Goal: Task Accomplishment & Management: Use online tool/utility

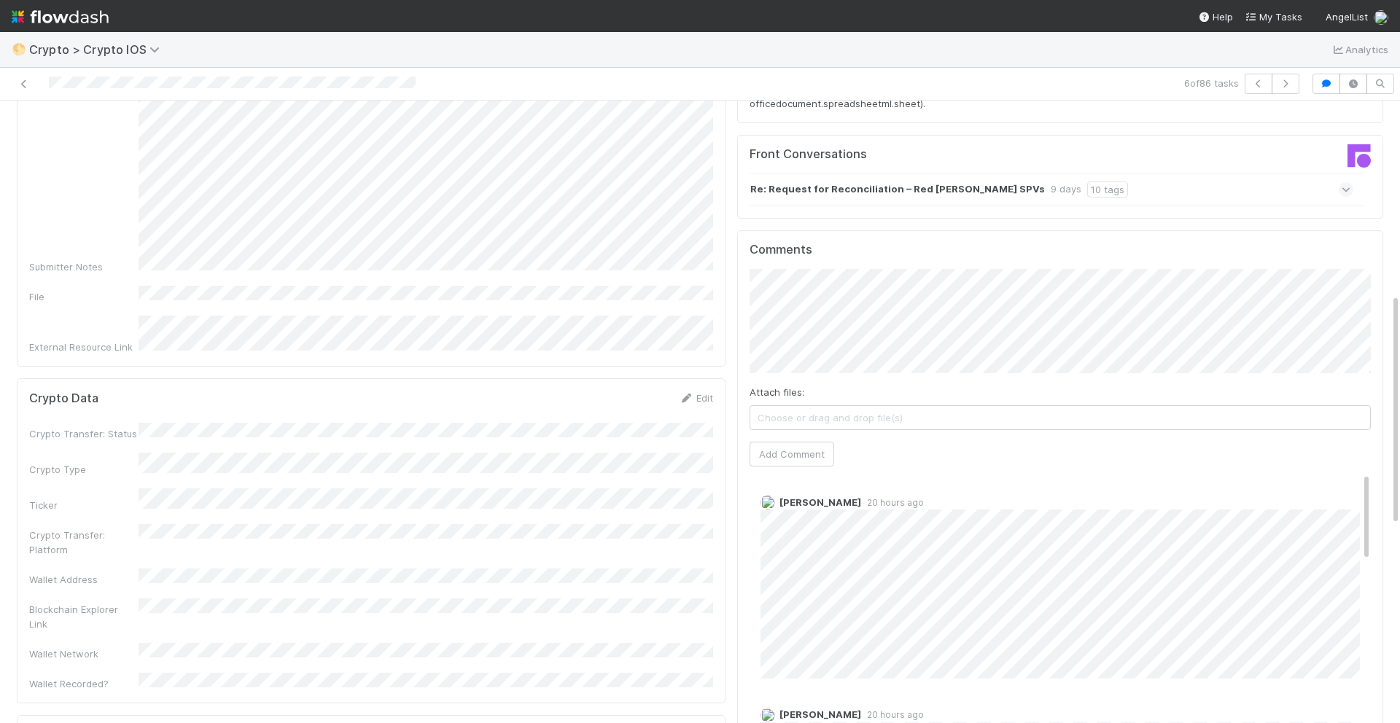
scroll to position [519, 0]
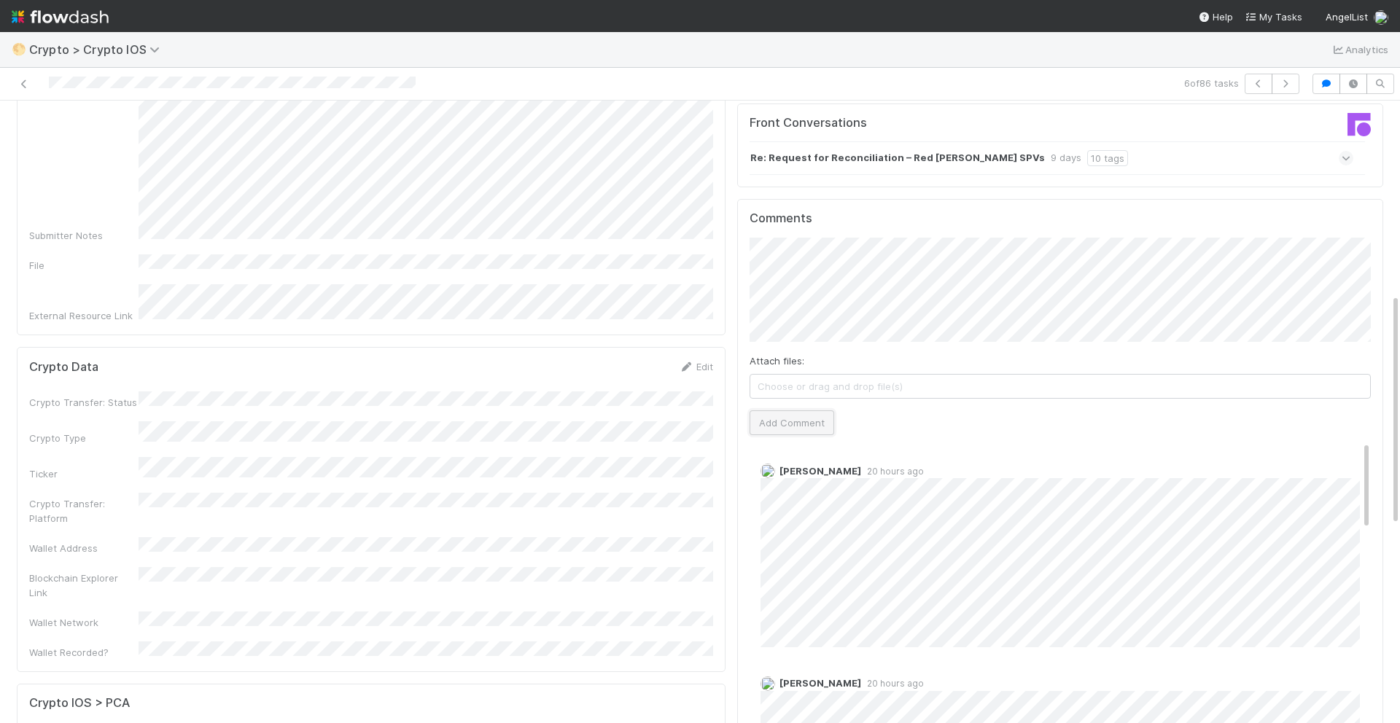
click at [786, 410] on button "Add Comment" at bounding box center [791, 422] width 85 height 25
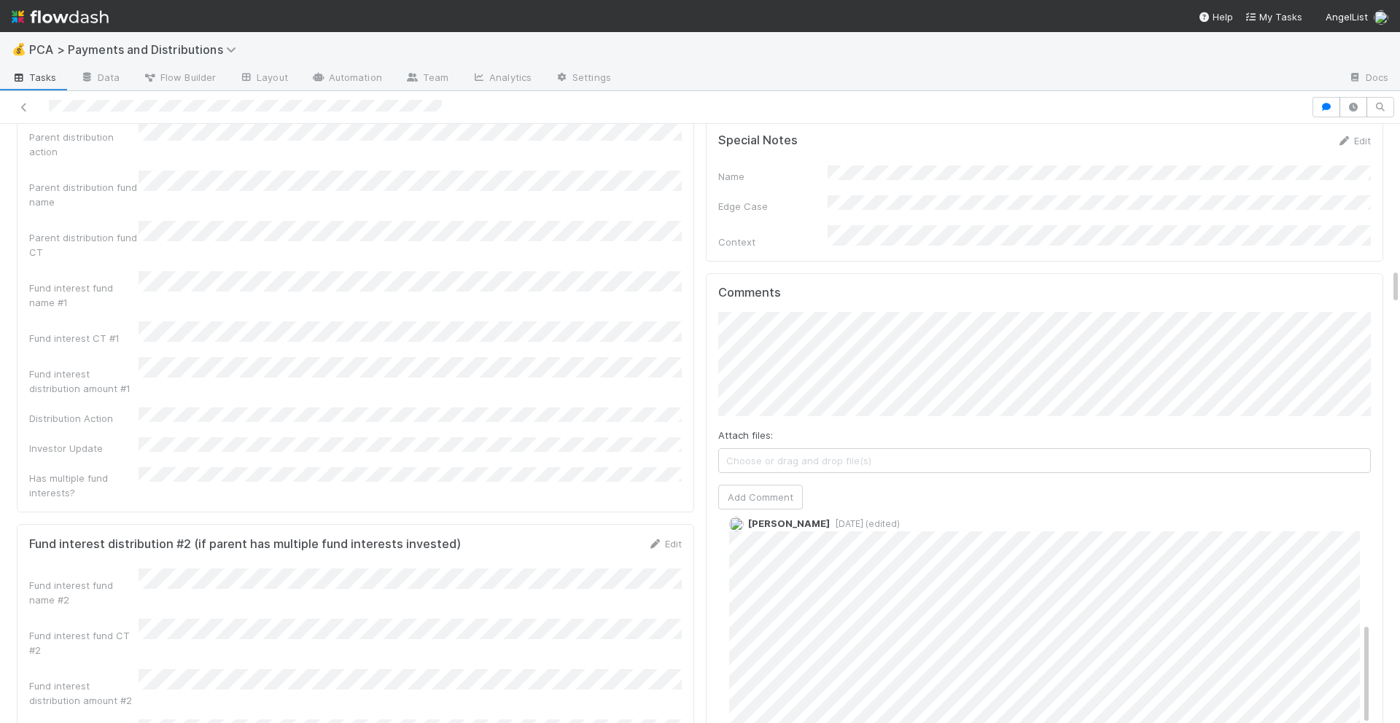
scroll to position [2348, 0]
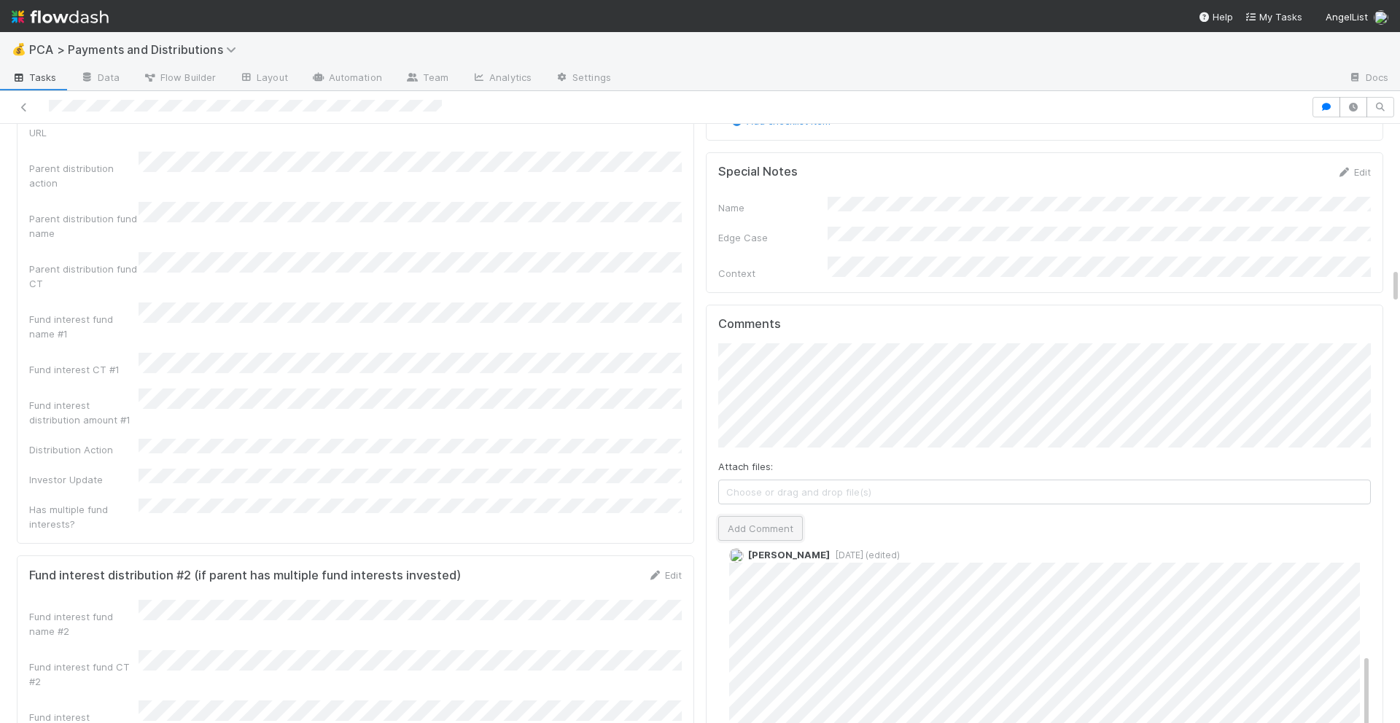
click at [744, 516] on button "Add Comment" at bounding box center [760, 528] width 85 height 25
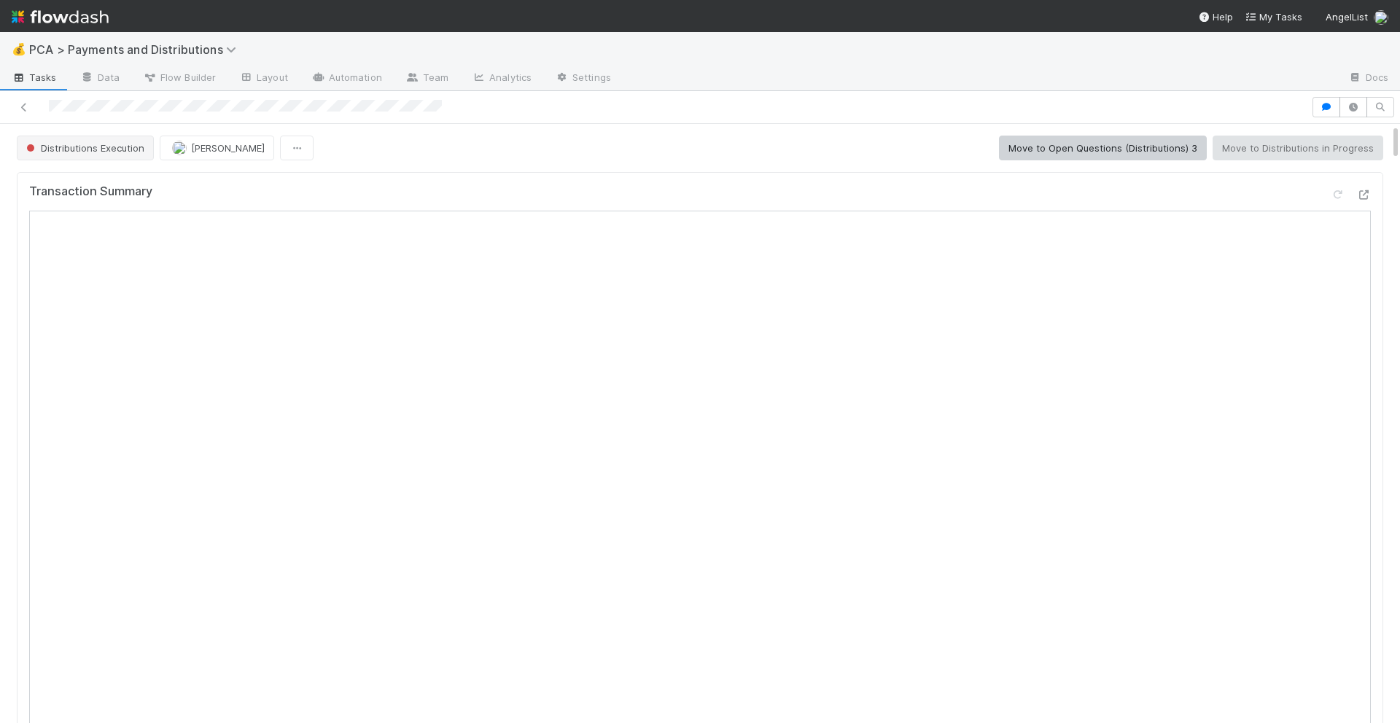
scroll to position [437, 0]
click at [128, 148] on span "Distributions Execution" at bounding box center [83, 148] width 121 height 12
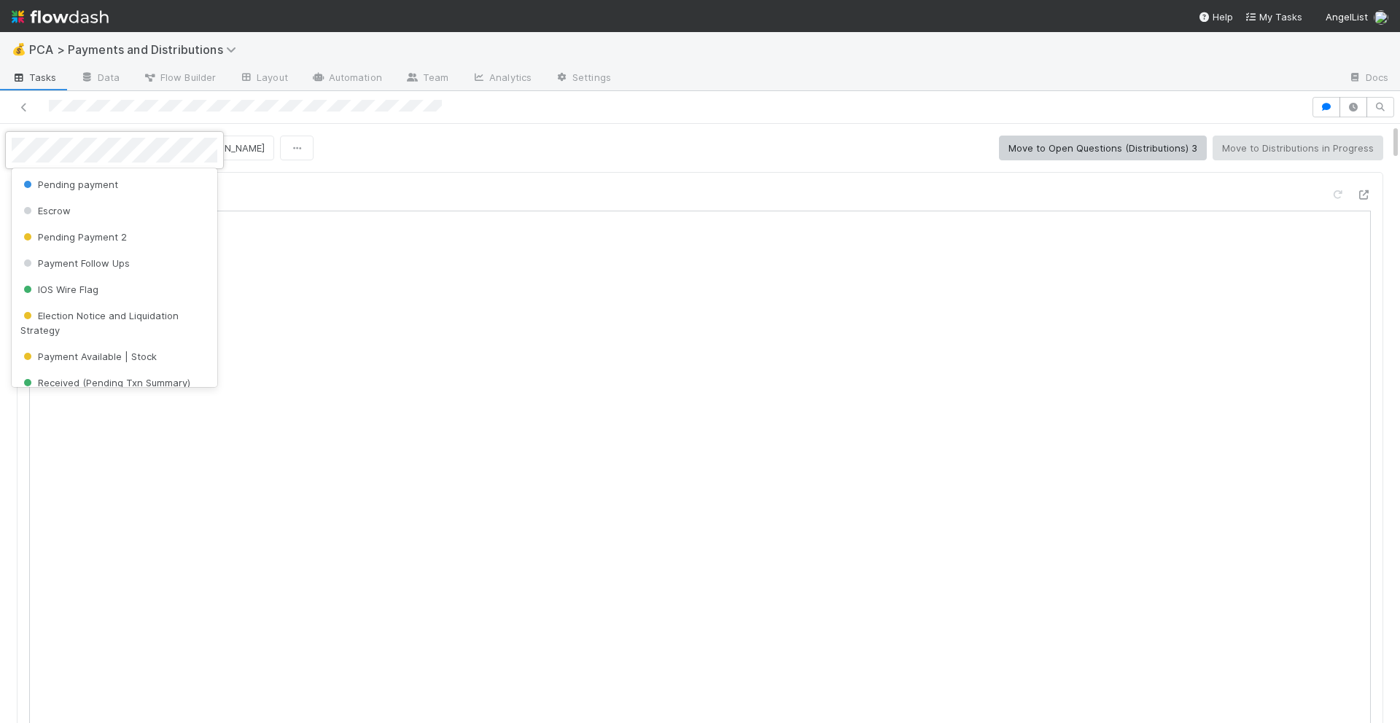
scroll to position [201, 0]
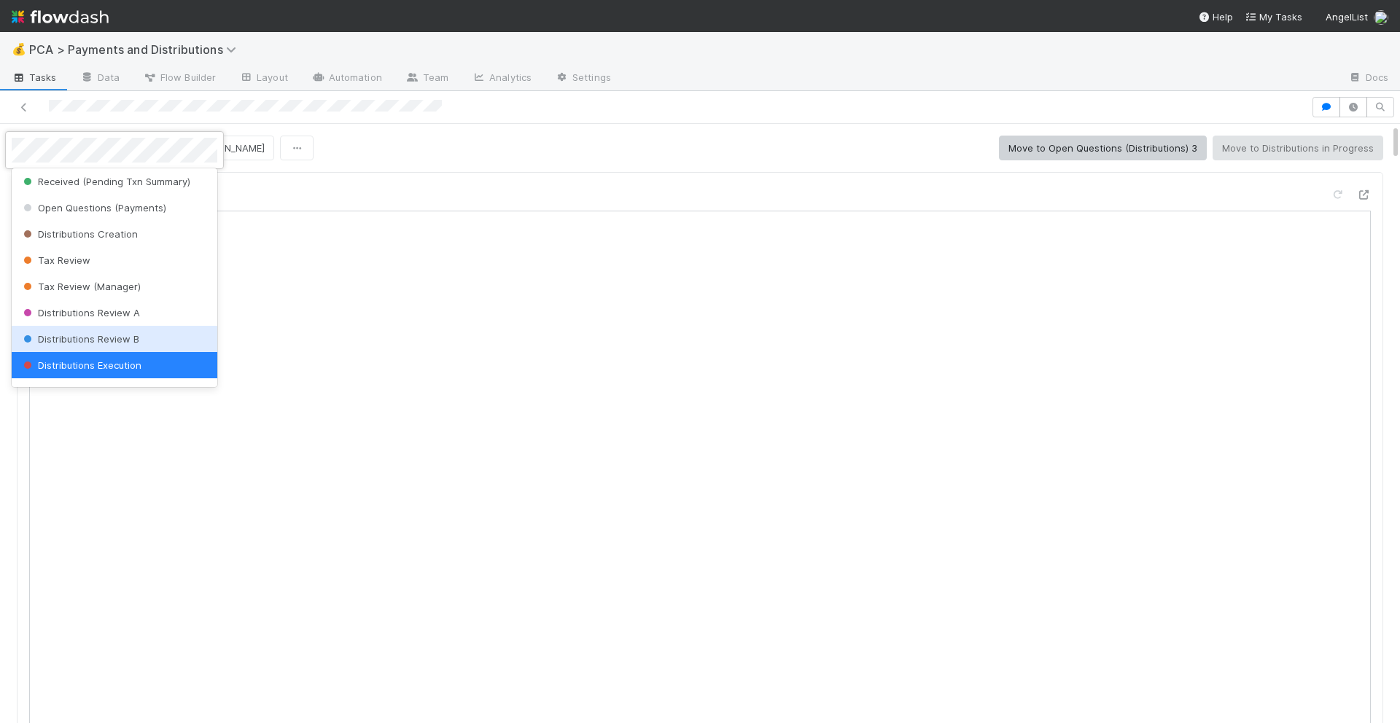
click at [104, 335] on span "Distributions Review B" at bounding box center [79, 339] width 119 height 12
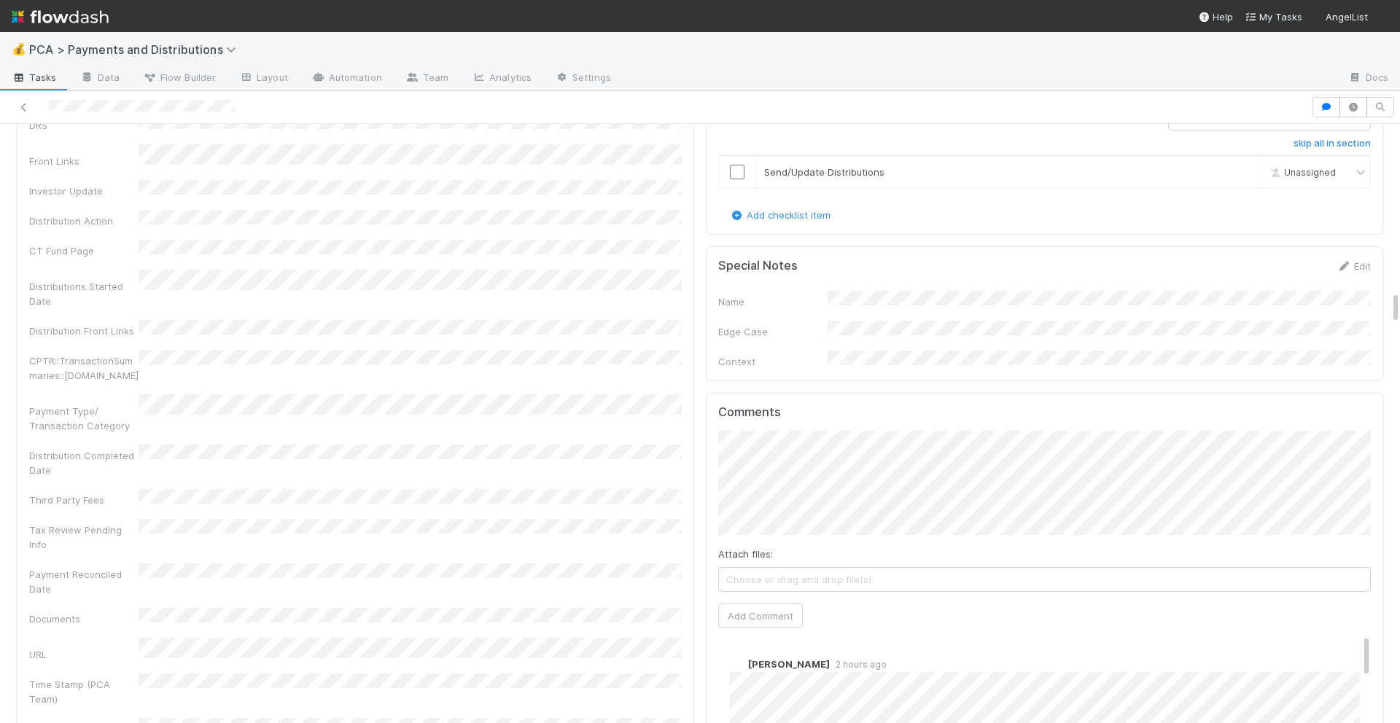
scroll to position [2982, 0]
click at [779, 604] on button "Add Comment" at bounding box center [760, 616] width 85 height 25
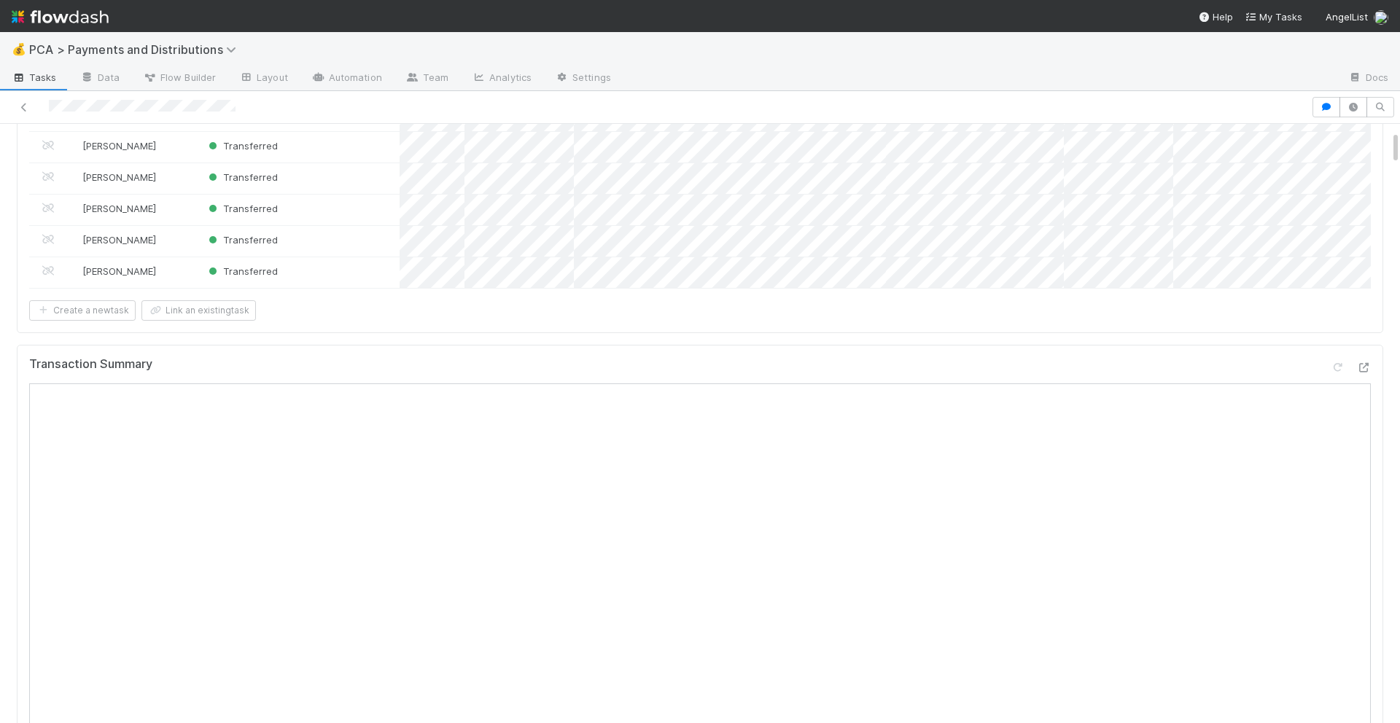
scroll to position [0, 0]
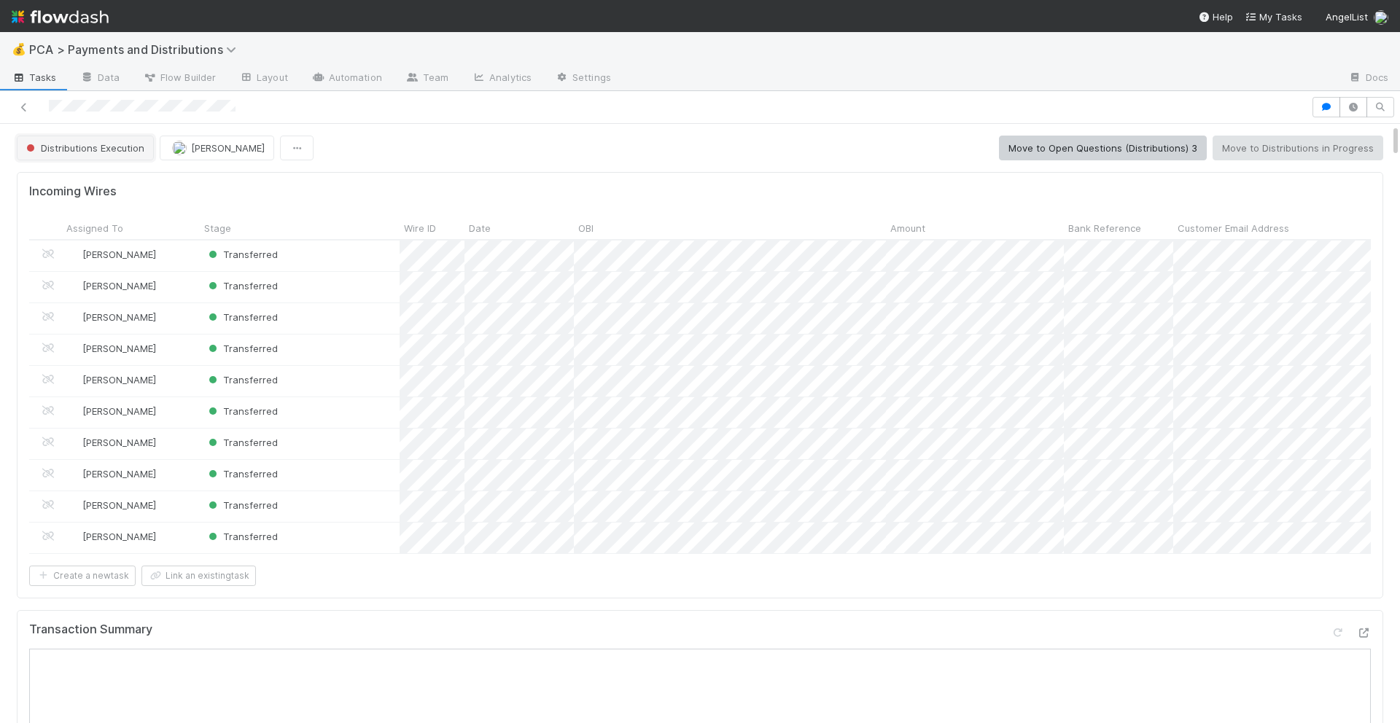
click at [147, 145] on button "Distributions Execution" at bounding box center [85, 148] width 137 height 25
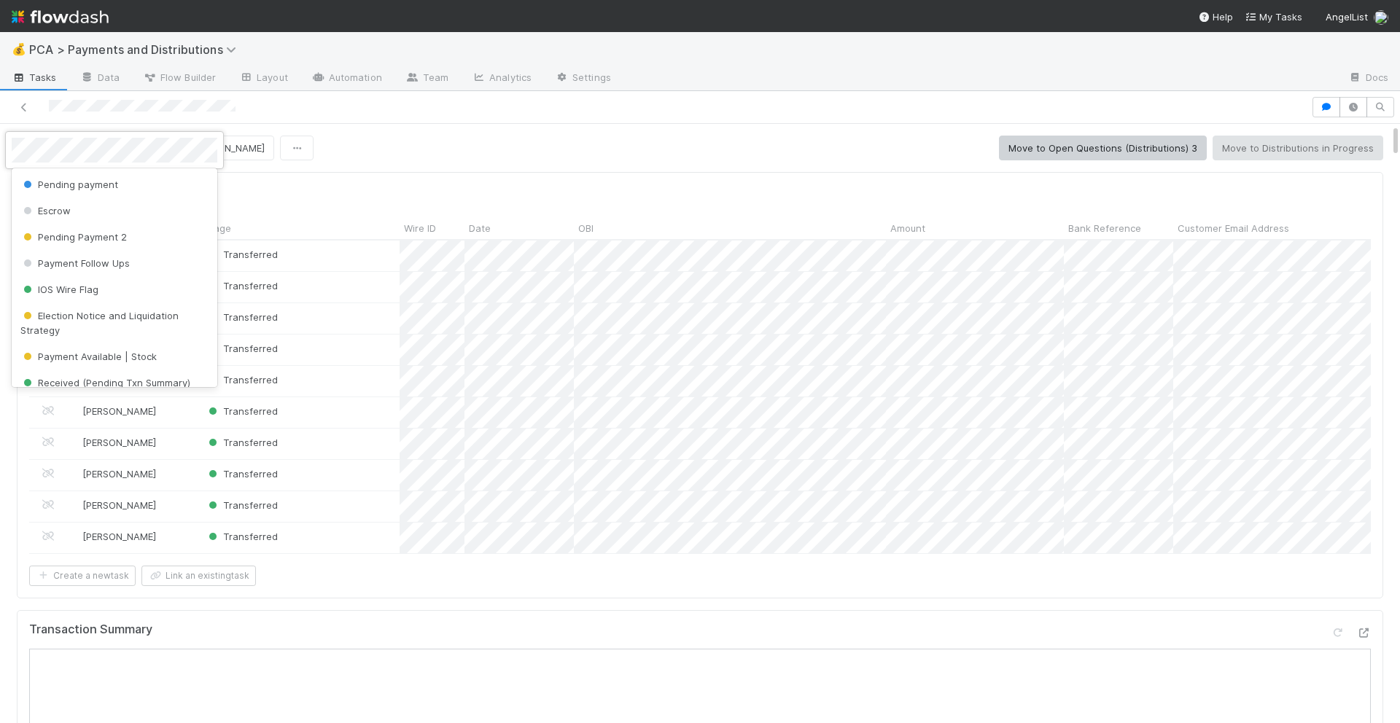
scroll to position [201, 0]
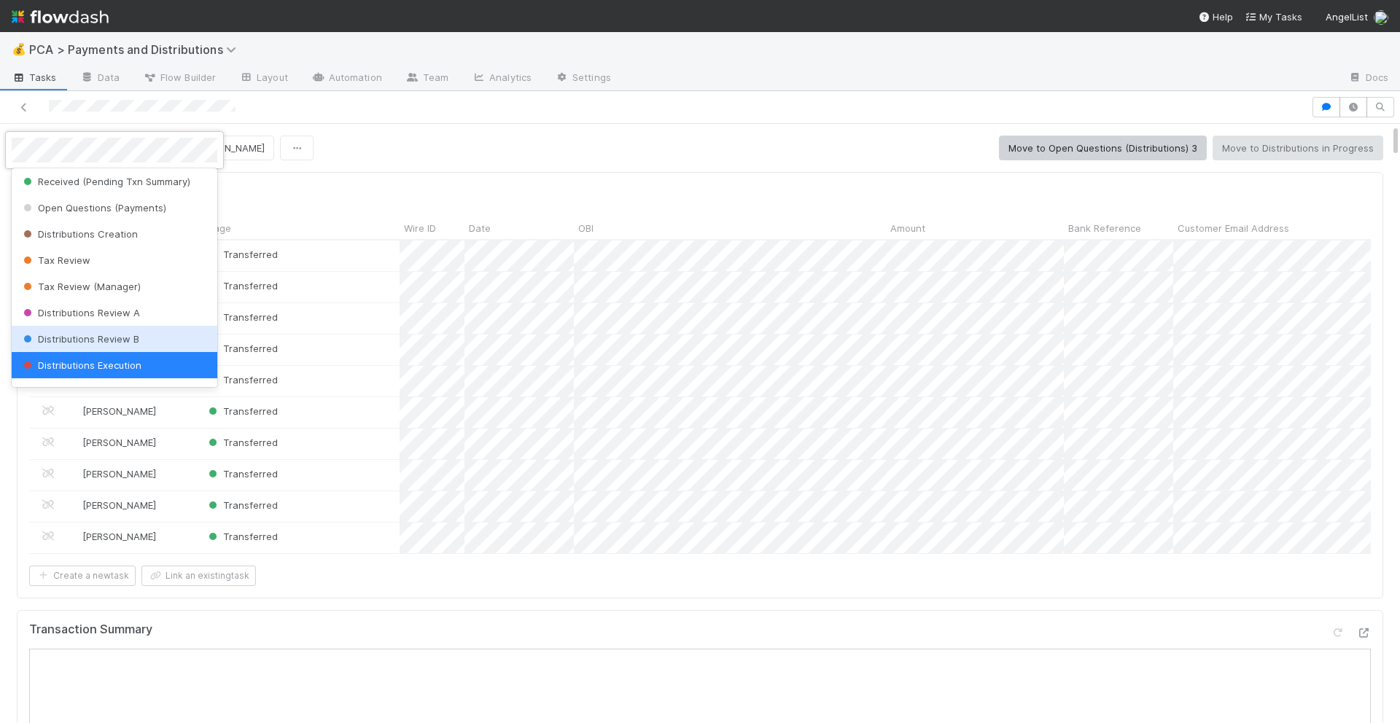
click at [133, 330] on div "Distributions Review B" at bounding box center [115, 339] width 206 height 26
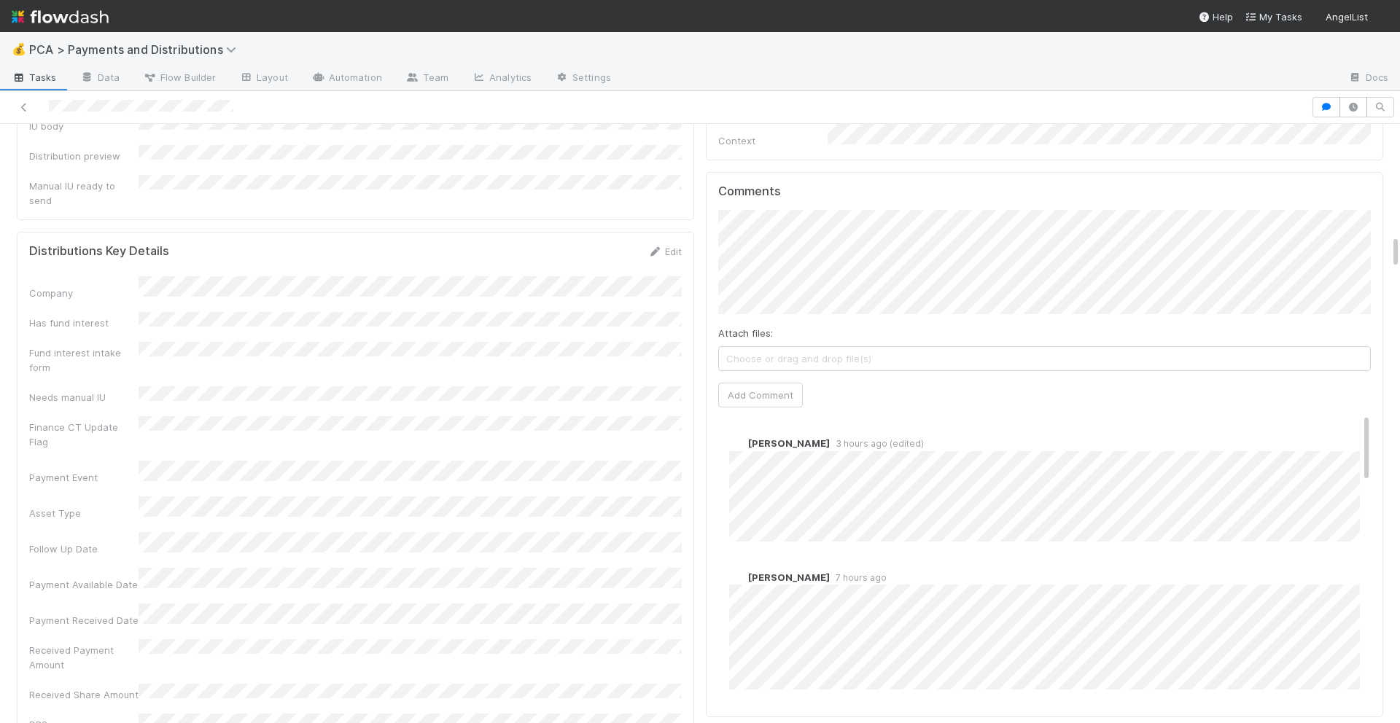
scroll to position [1944, 0]
click at [772, 378] on button "Add Comment" at bounding box center [760, 390] width 85 height 25
click at [751, 448] on link "Edit" at bounding box center [749, 454] width 17 height 12
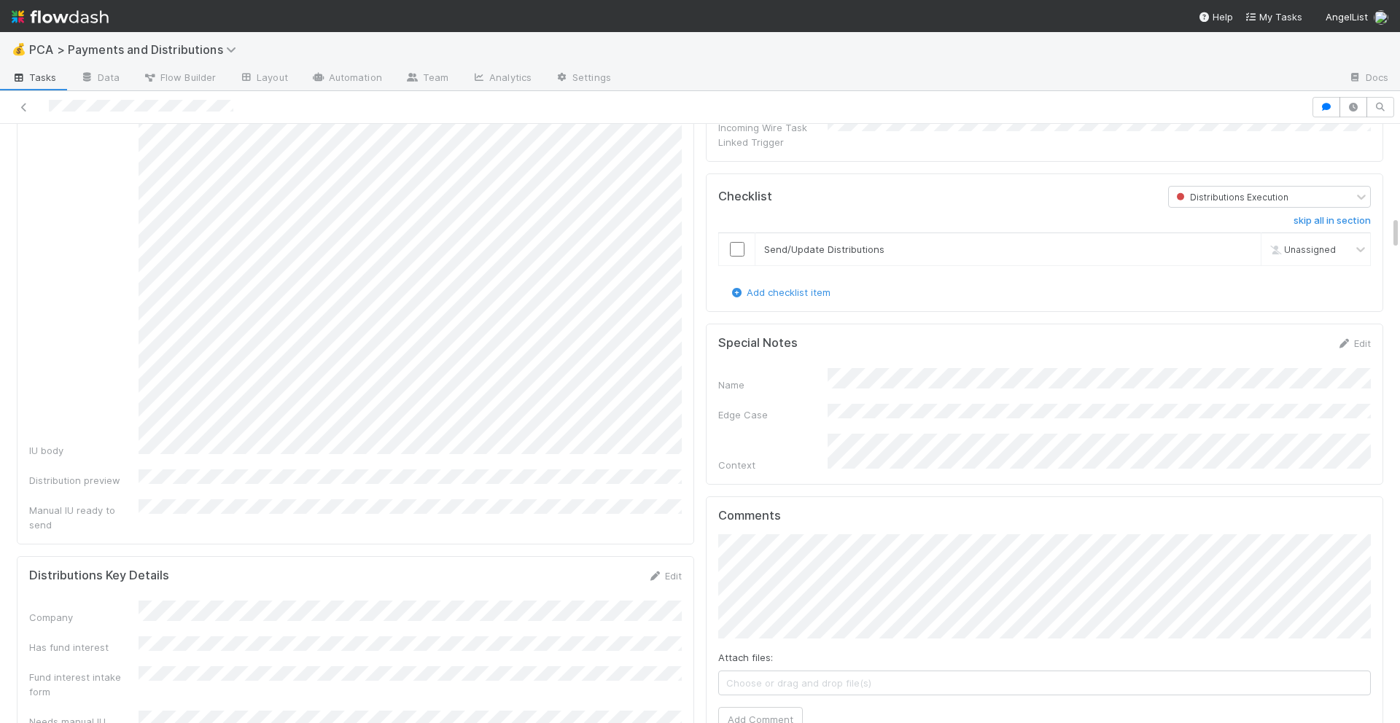
scroll to position [1613, 0]
click at [738, 244] on input "checkbox" at bounding box center [737, 251] width 15 height 15
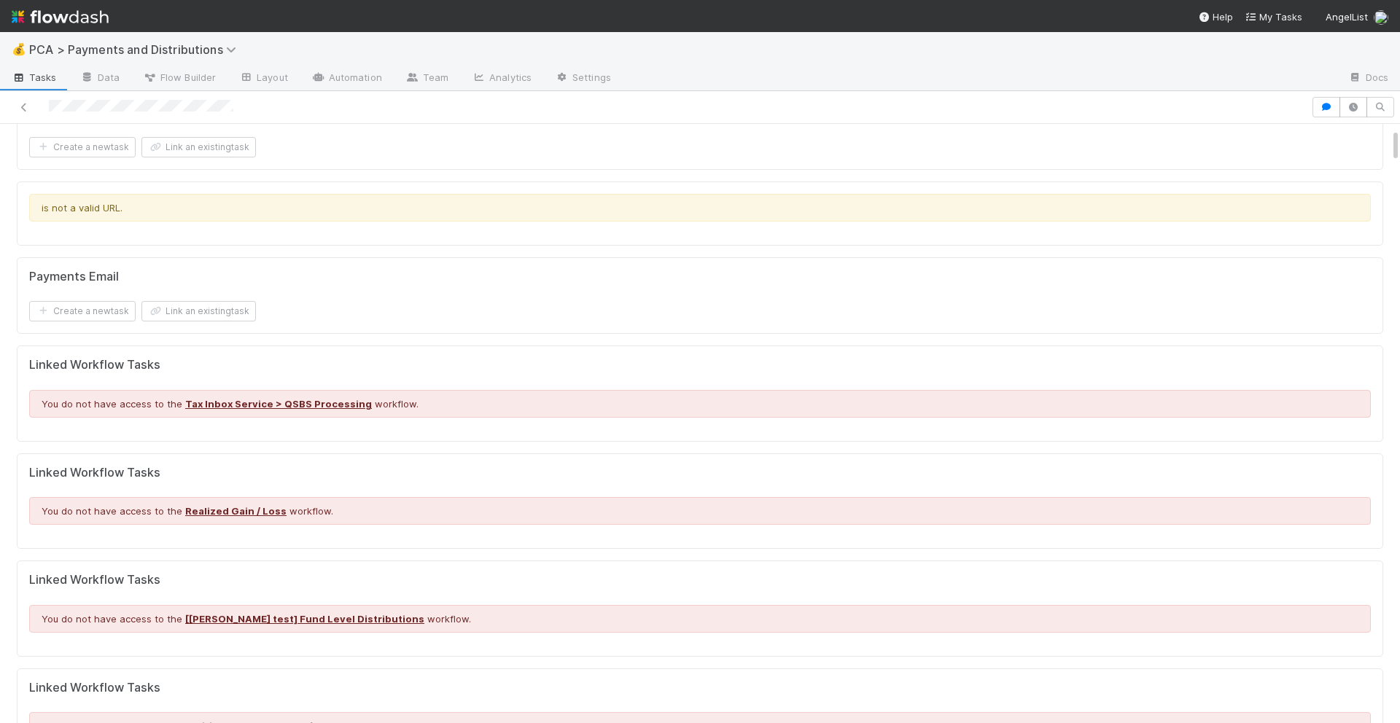
scroll to position [0, 0]
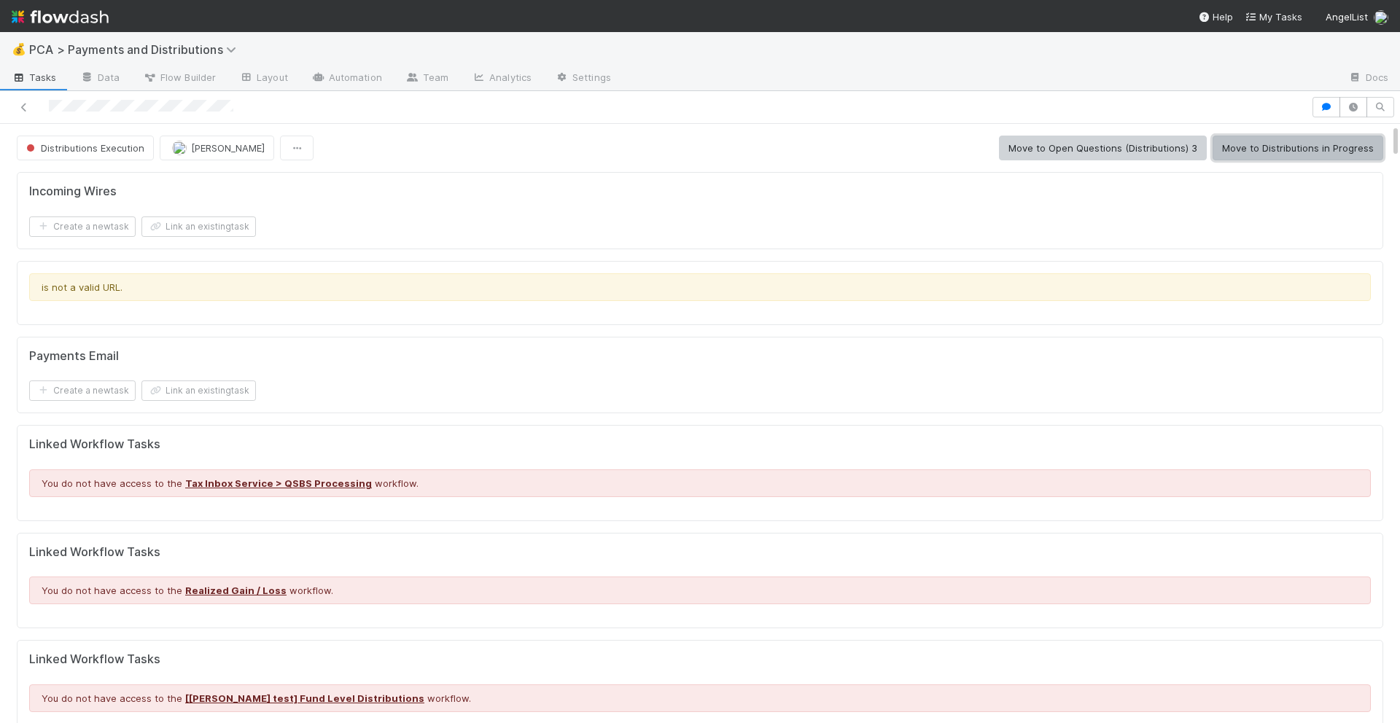
click at [1282, 157] on button "Move to Distributions in Progress" at bounding box center [1297, 148] width 171 height 25
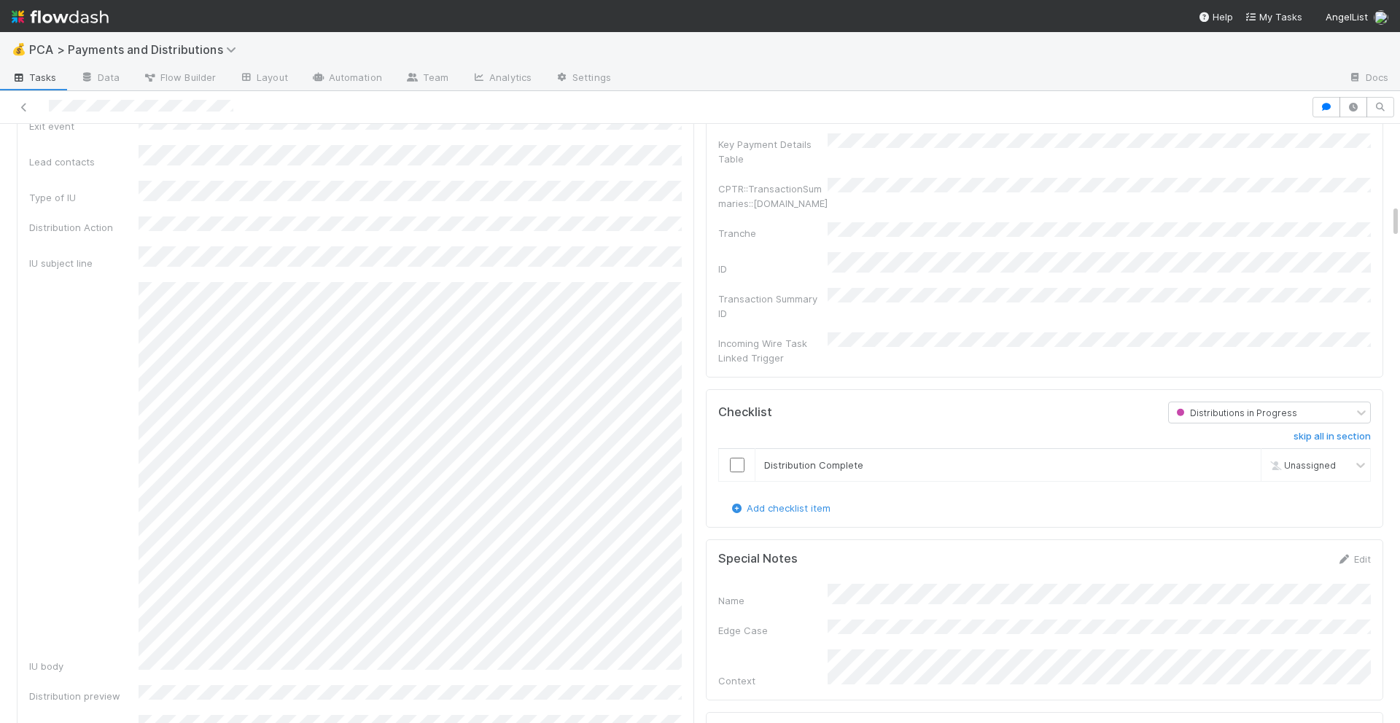
scroll to position [1395, 0]
click at [735, 461] on input "checkbox" at bounding box center [737, 468] width 15 height 15
checkbox input "true"
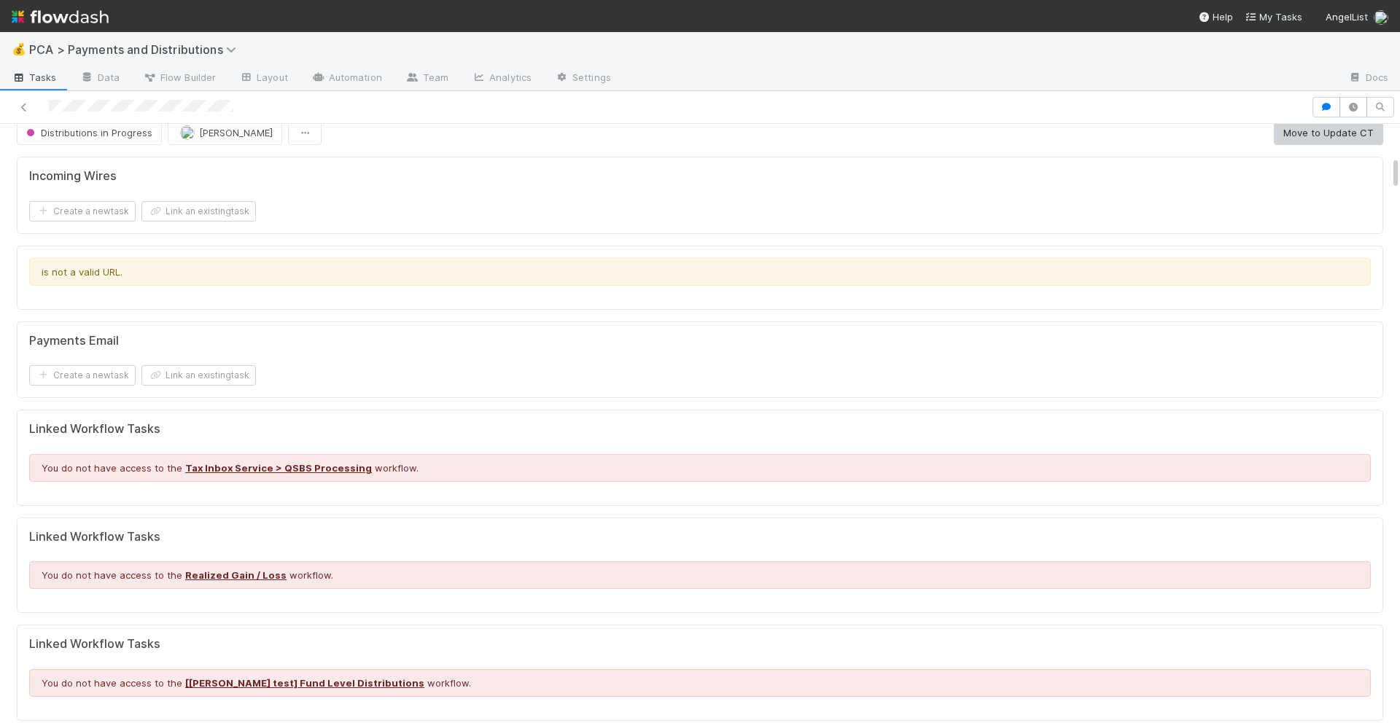
scroll to position [0, 0]
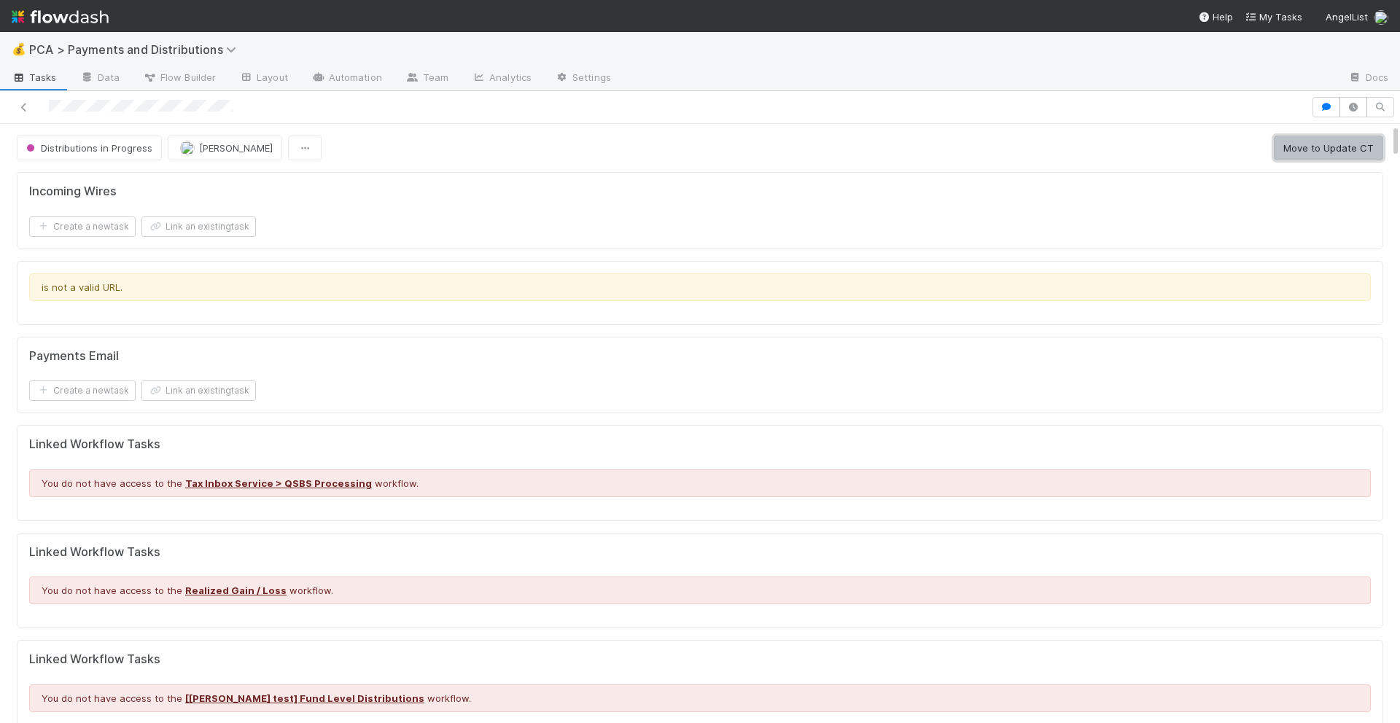
click at [1304, 150] on button "Move to Update CT" at bounding box center [1328, 148] width 109 height 25
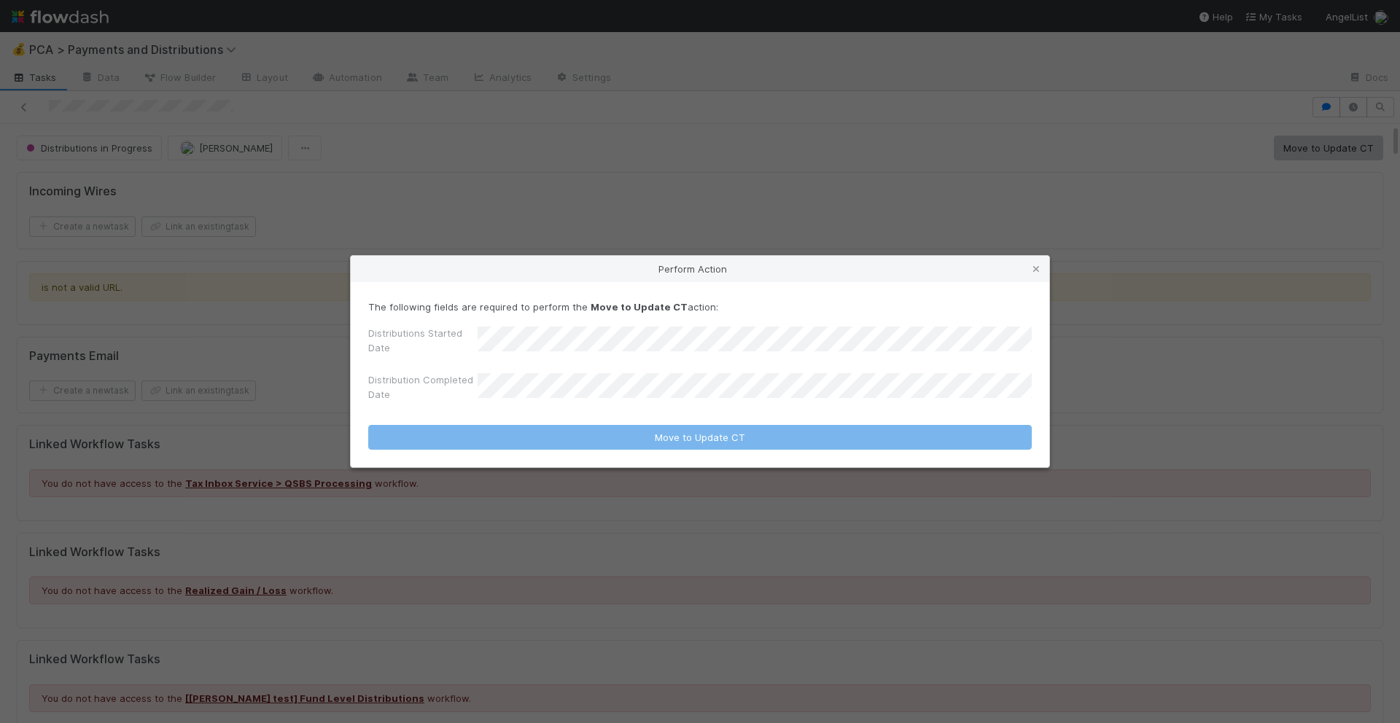
click at [794, 168] on div "Perform Action The following fields are required to perform the Move to Update …" at bounding box center [700, 361] width 1400 height 723
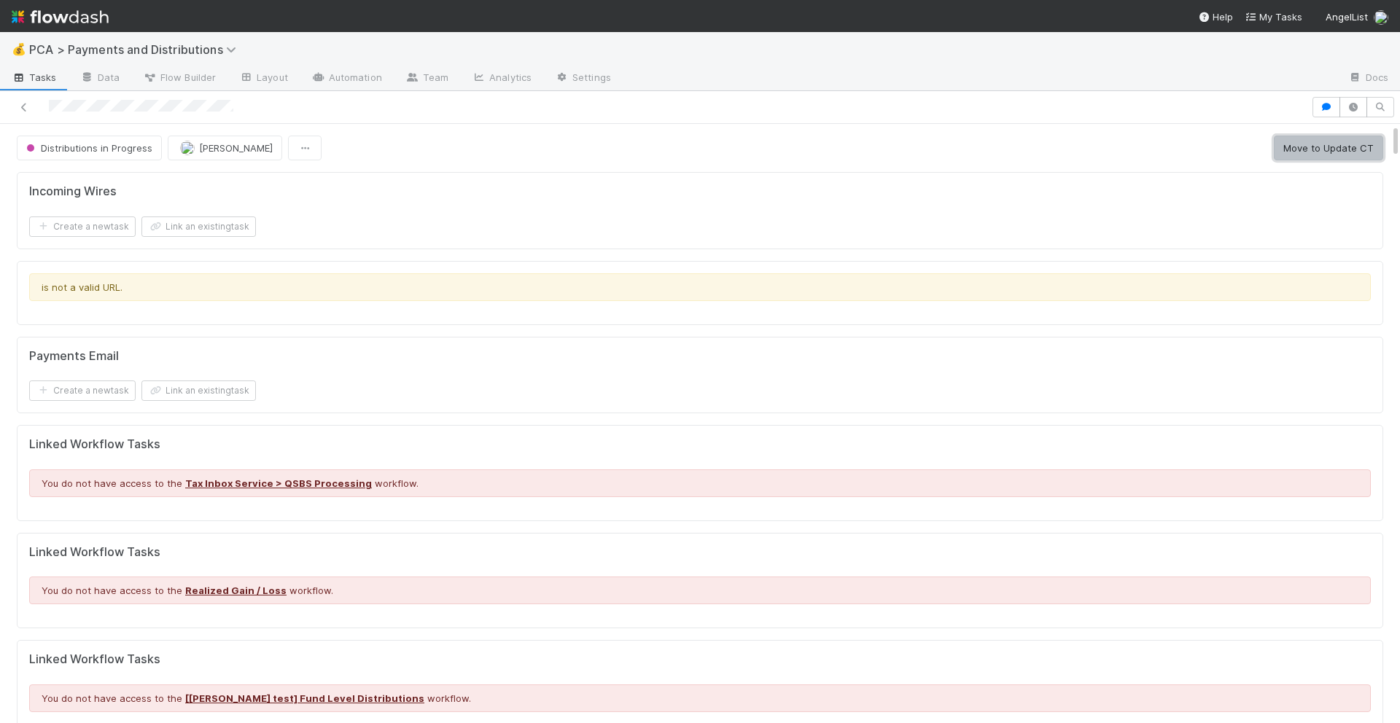
click at [1329, 136] on button "Move to Update CT" at bounding box center [1328, 148] width 109 height 25
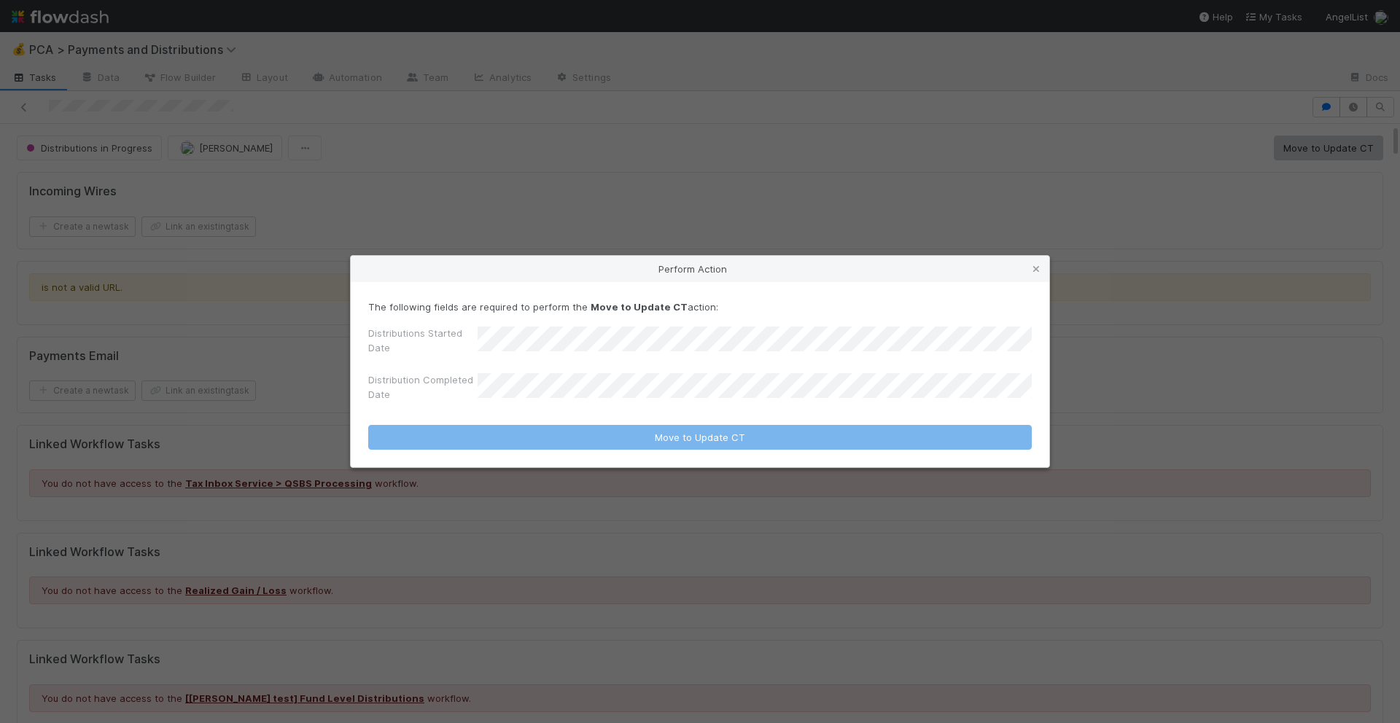
click at [710, 362] on div "Distributions Started Date Distribution Completed Date" at bounding box center [699, 367] width 663 height 82
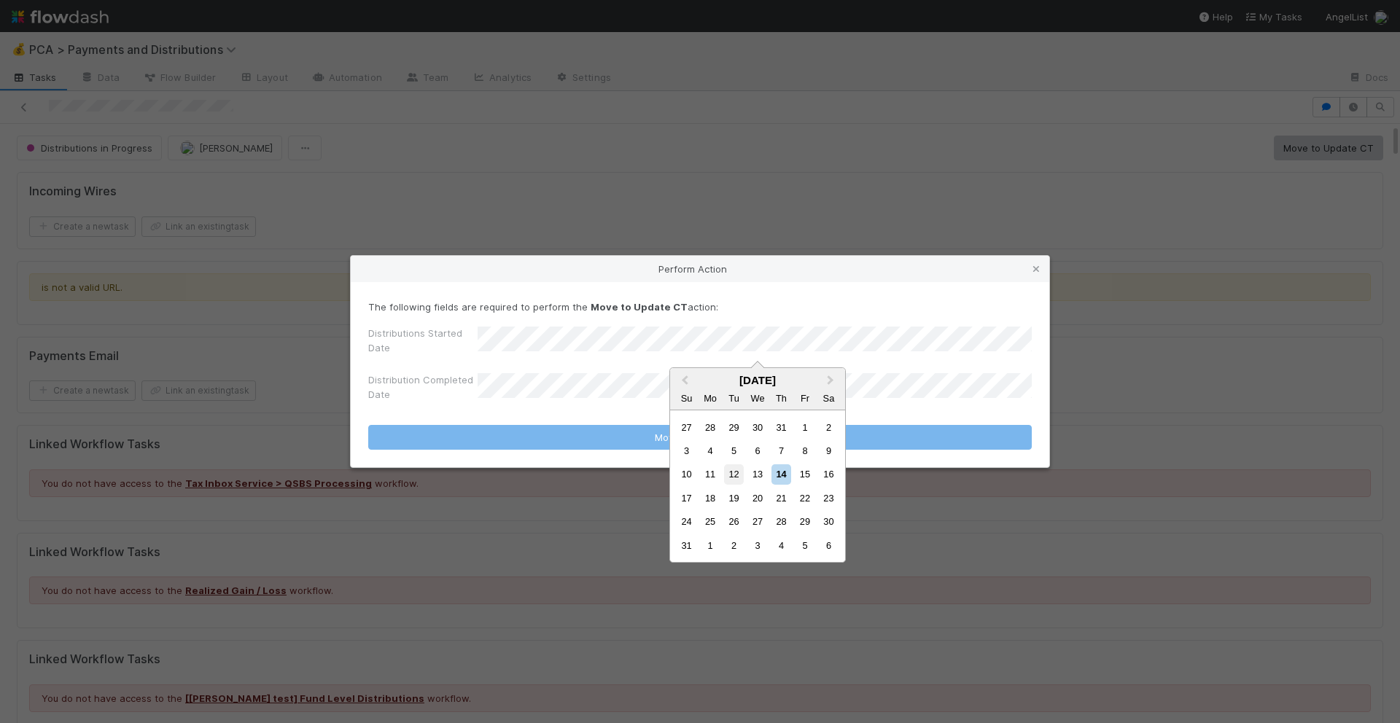
click at [733, 470] on div "12" at bounding box center [734, 474] width 20 height 20
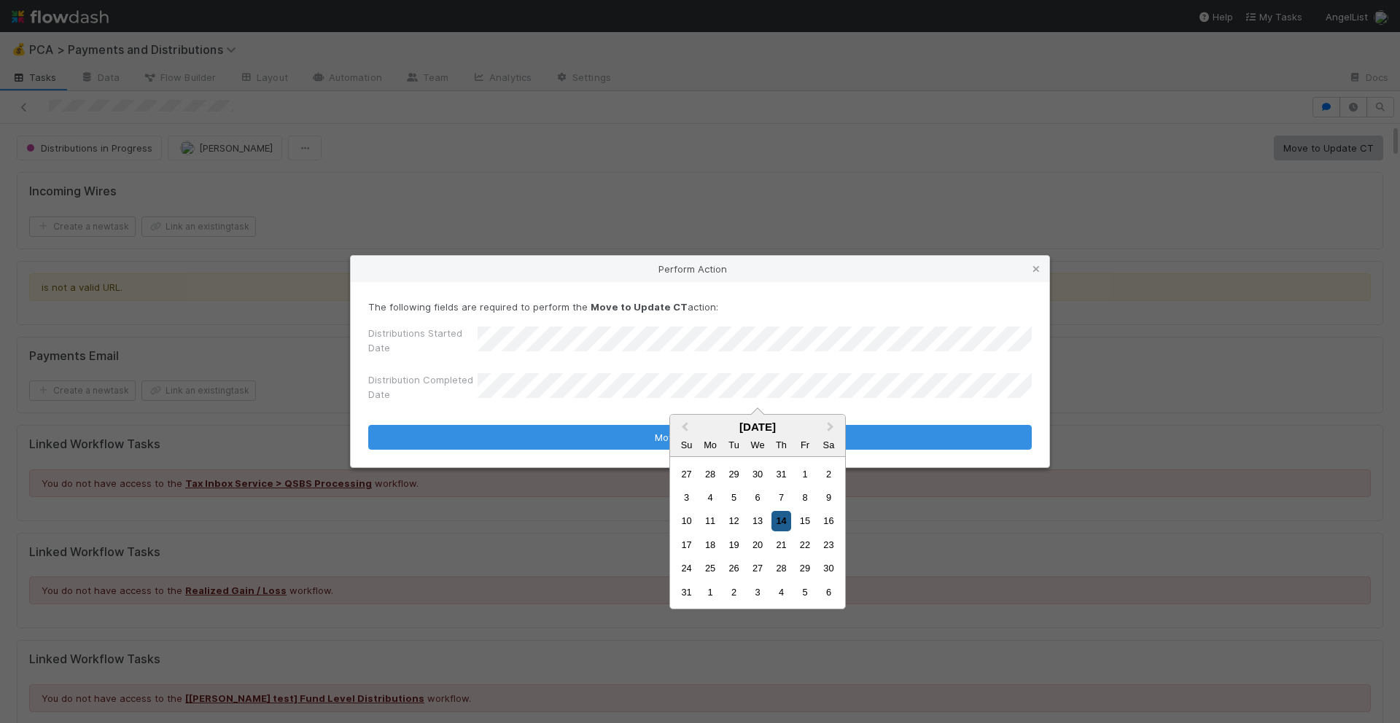
click at [777, 518] on div "14" at bounding box center [781, 521] width 20 height 20
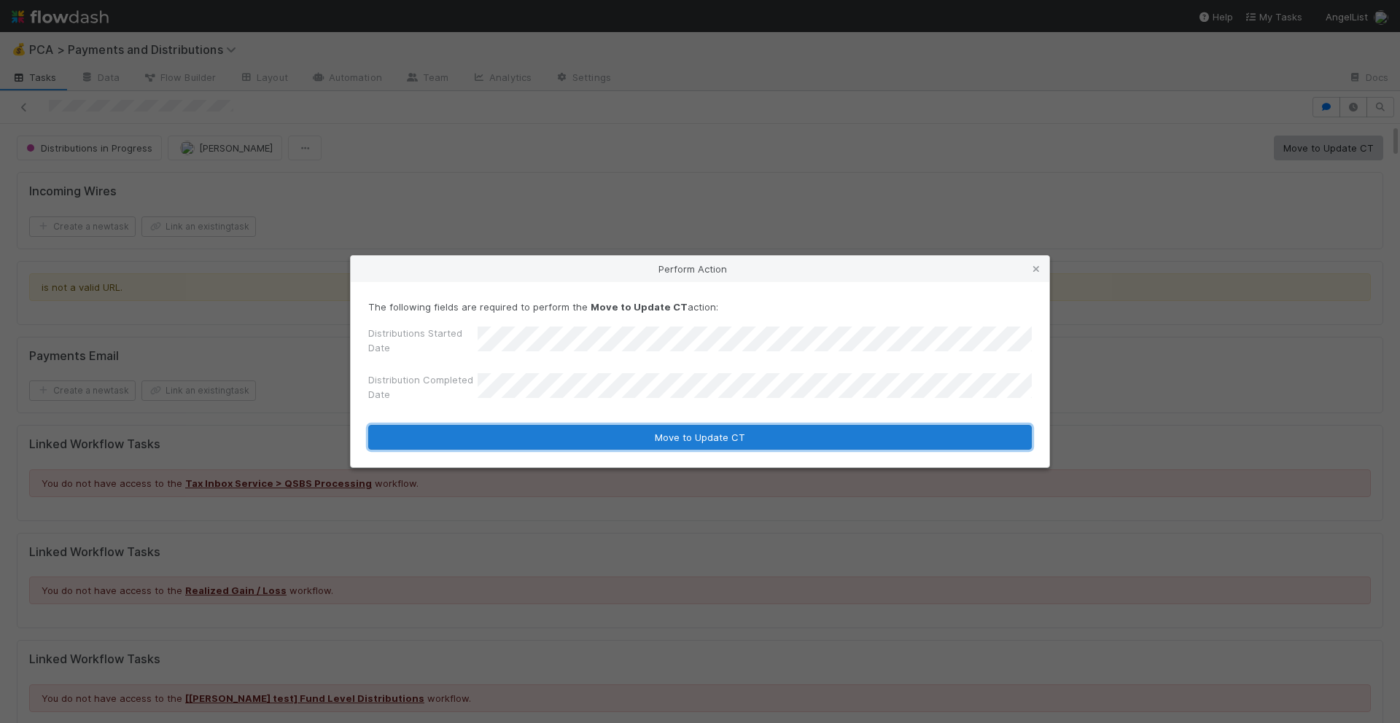
click at [770, 433] on button "Move to Update CT" at bounding box center [699, 437] width 663 height 25
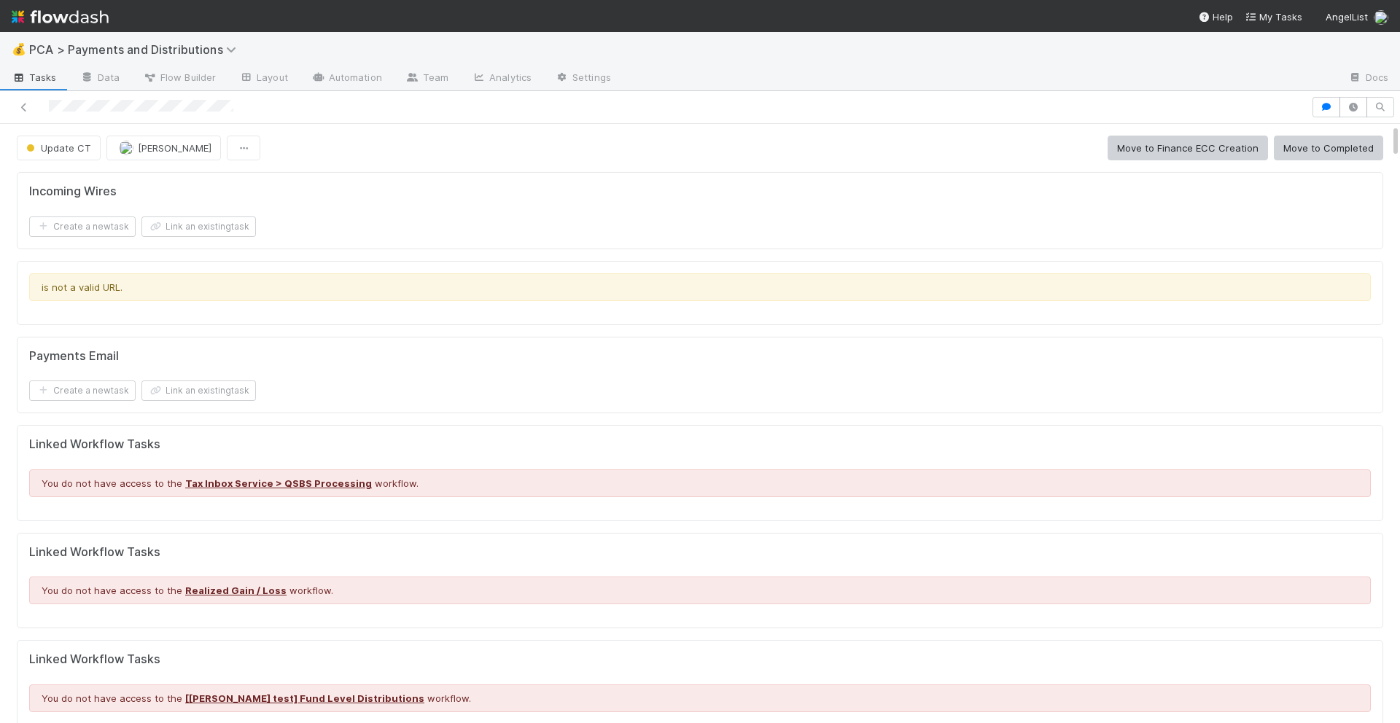
scroll to position [9, 0]
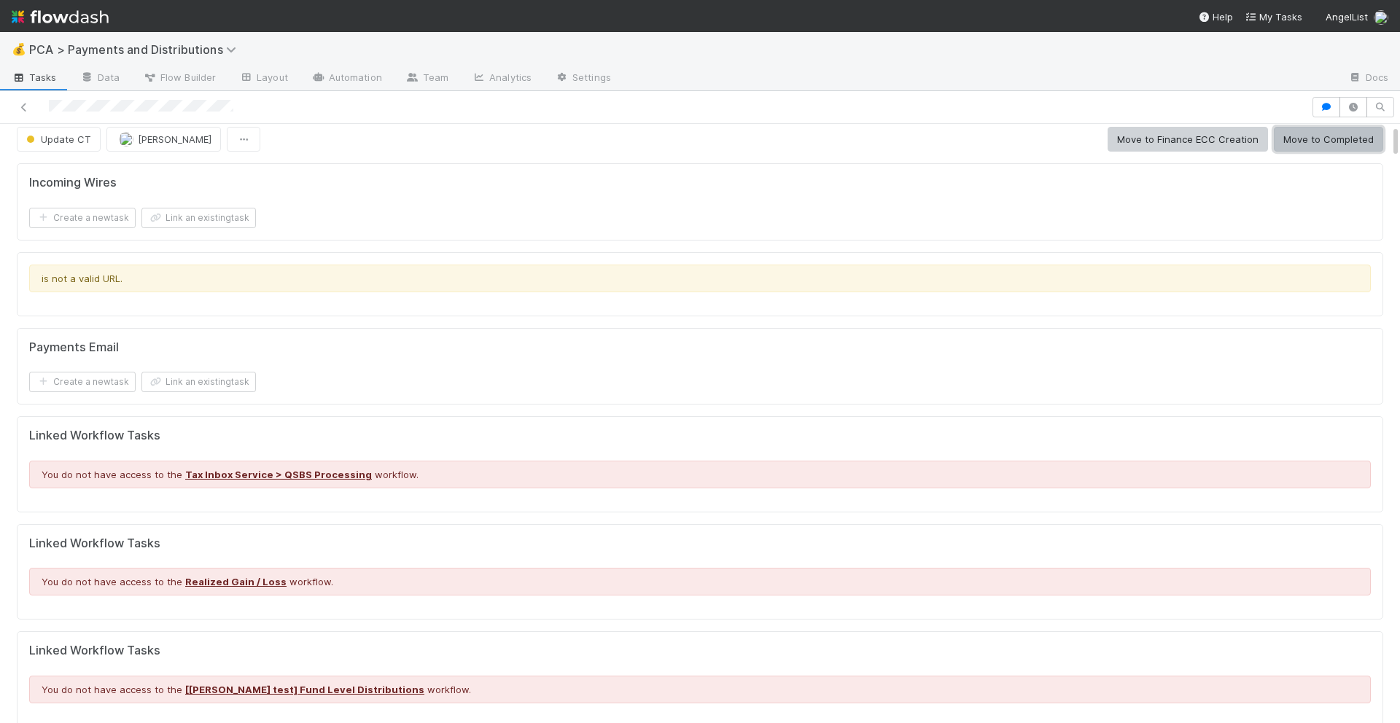
click at [1309, 151] on button "Move to Completed" at bounding box center [1328, 139] width 109 height 25
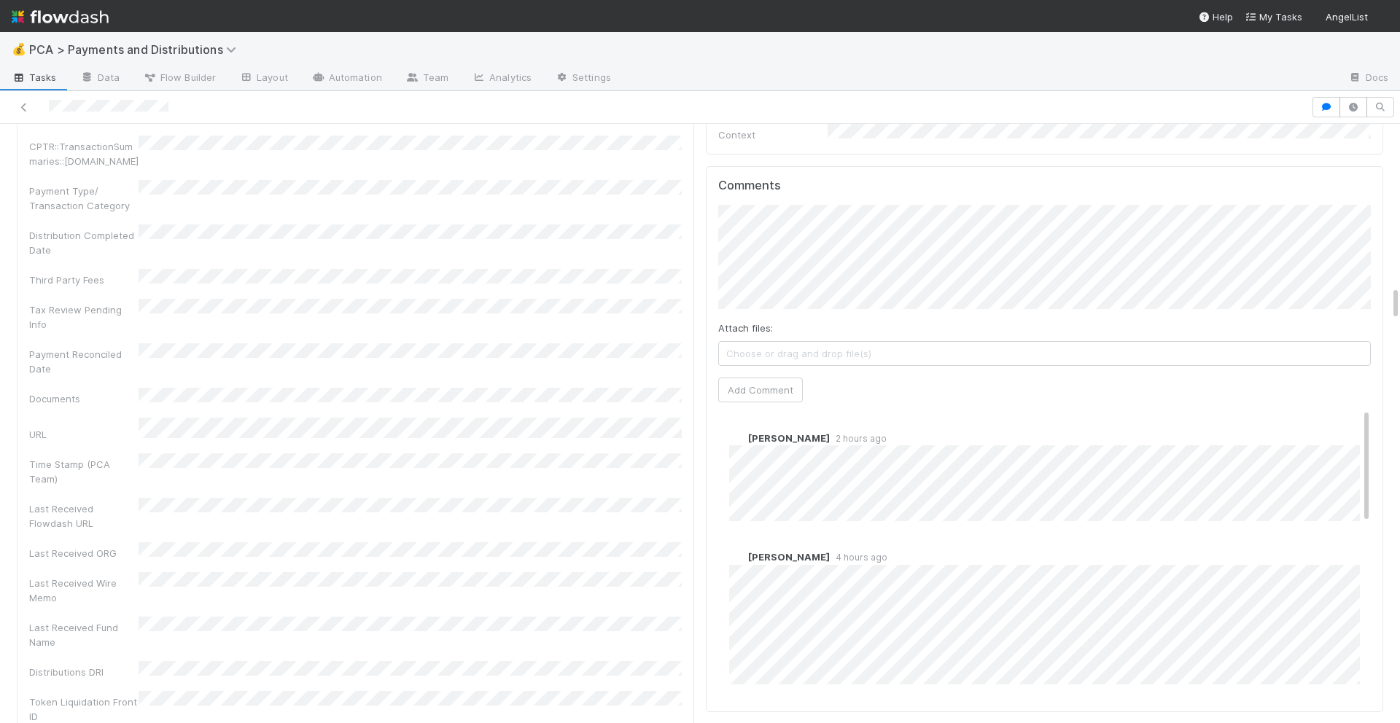
scroll to position [2759, 0]
click at [731, 378] on button "Add Comment" at bounding box center [760, 390] width 85 height 25
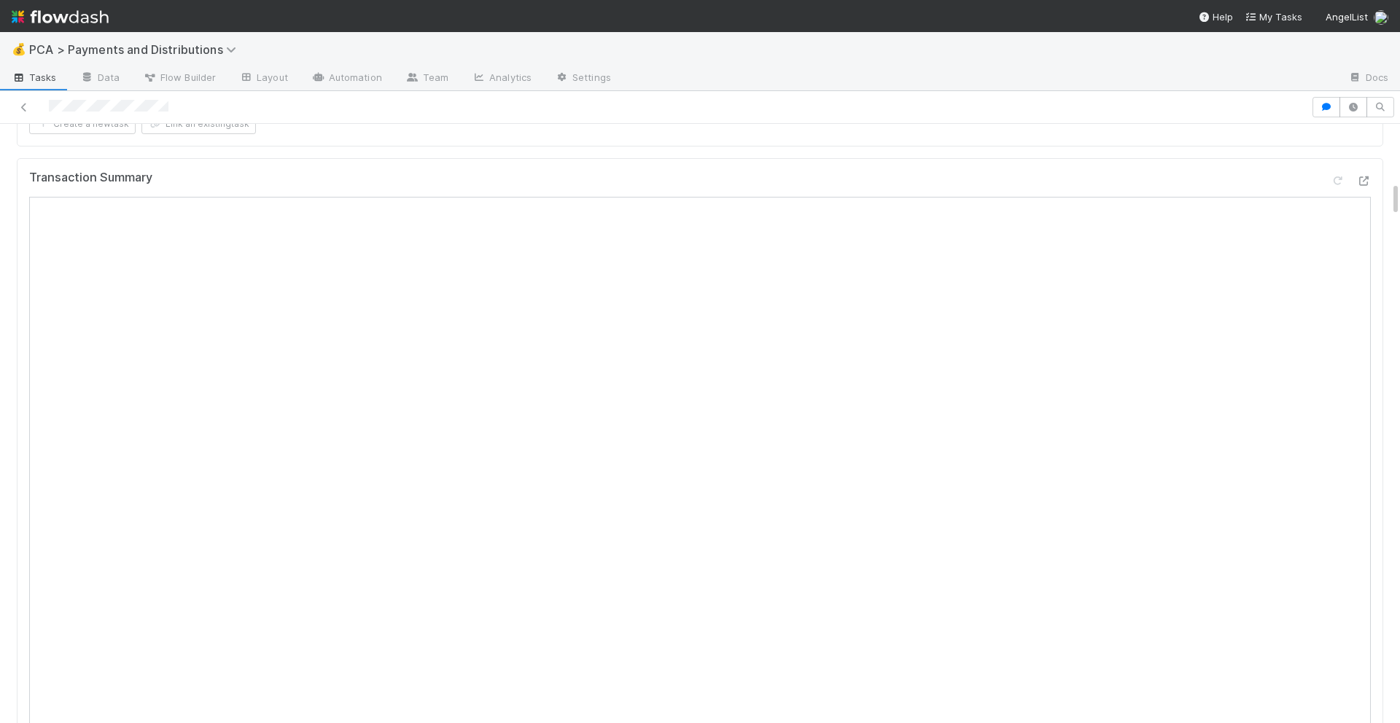
scroll to position [0, 0]
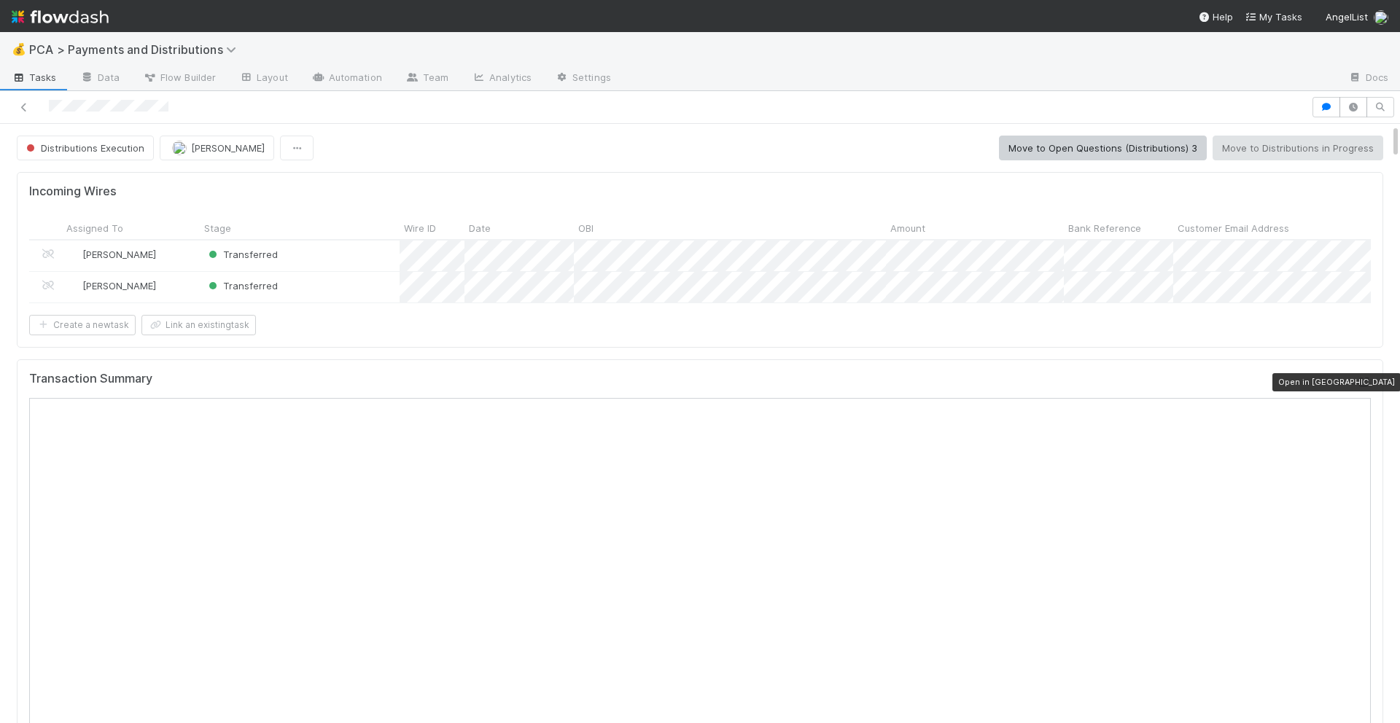
click at [1358, 382] on icon at bounding box center [1363, 382] width 15 height 9
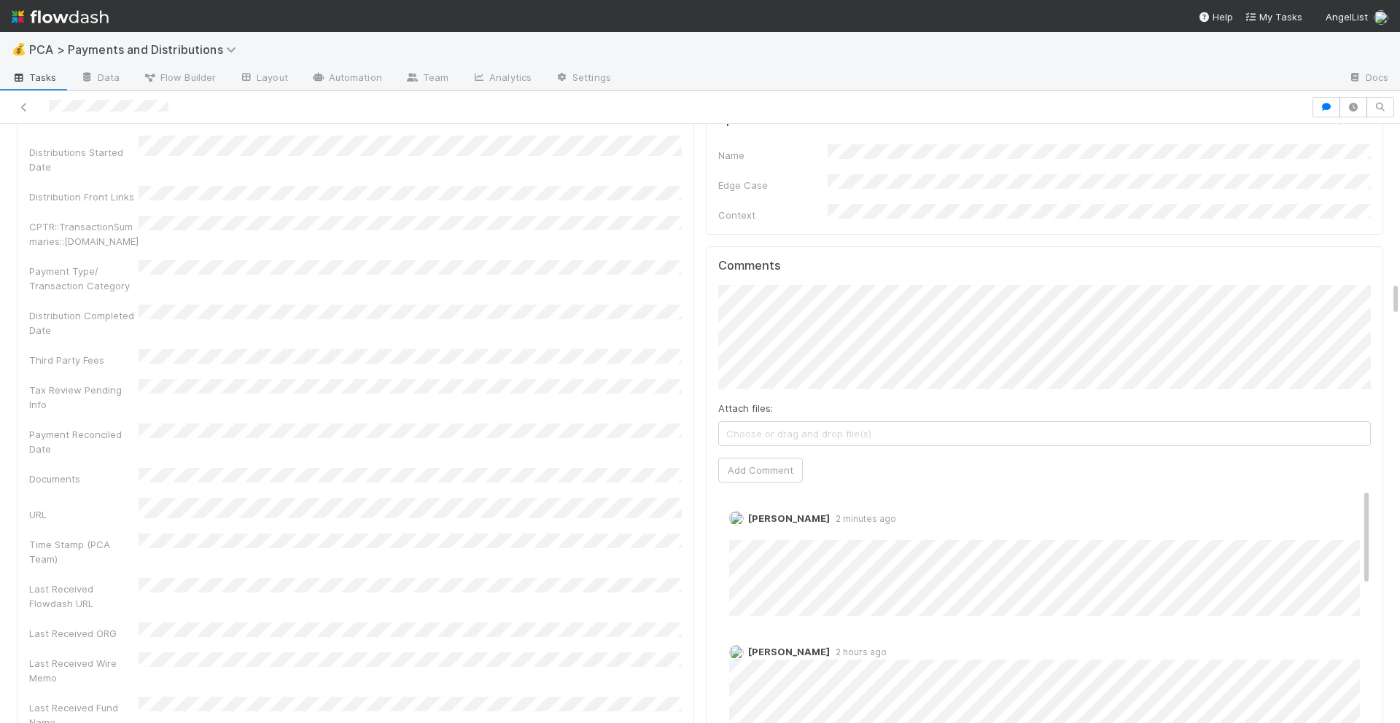
scroll to position [2681, 0]
click at [749, 526] on link "Edit" at bounding box center [749, 532] width 17 height 12
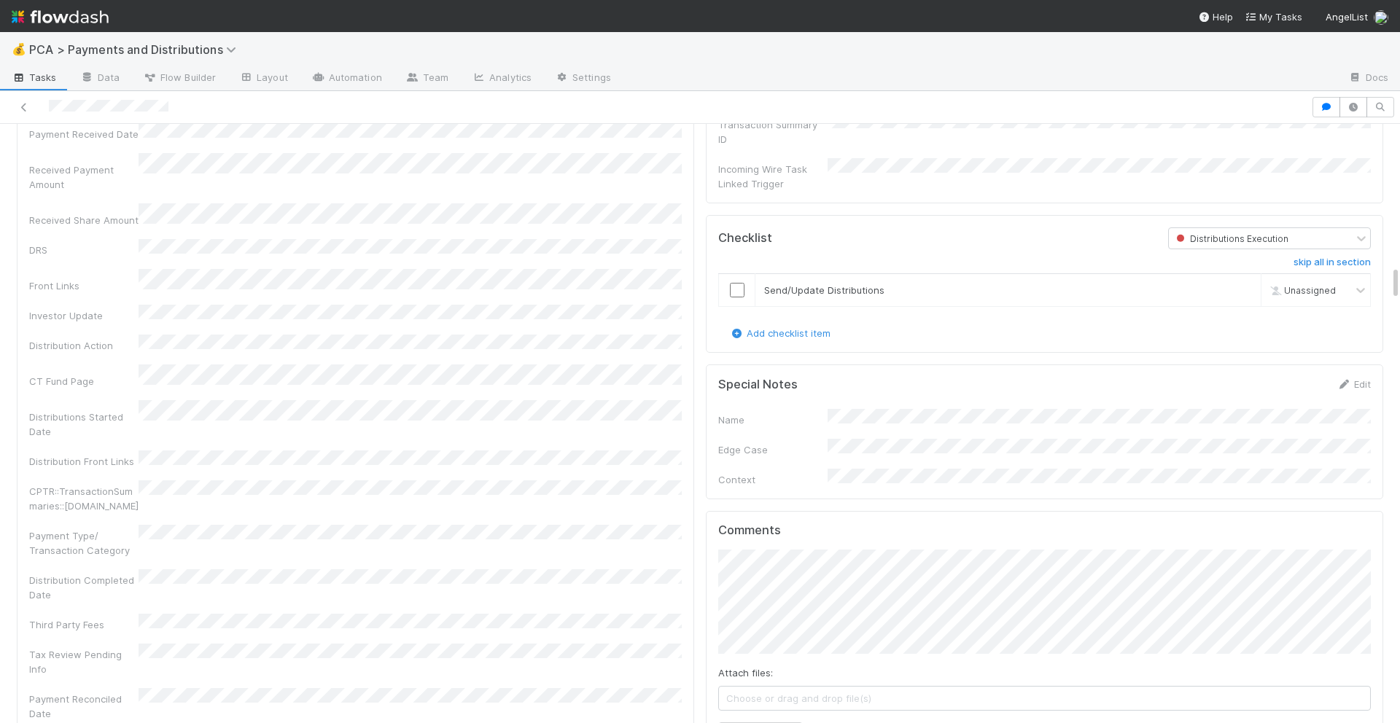
scroll to position [2412, 0]
click at [740, 285] on input "checkbox" at bounding box center [737, 292] width 15 height 15
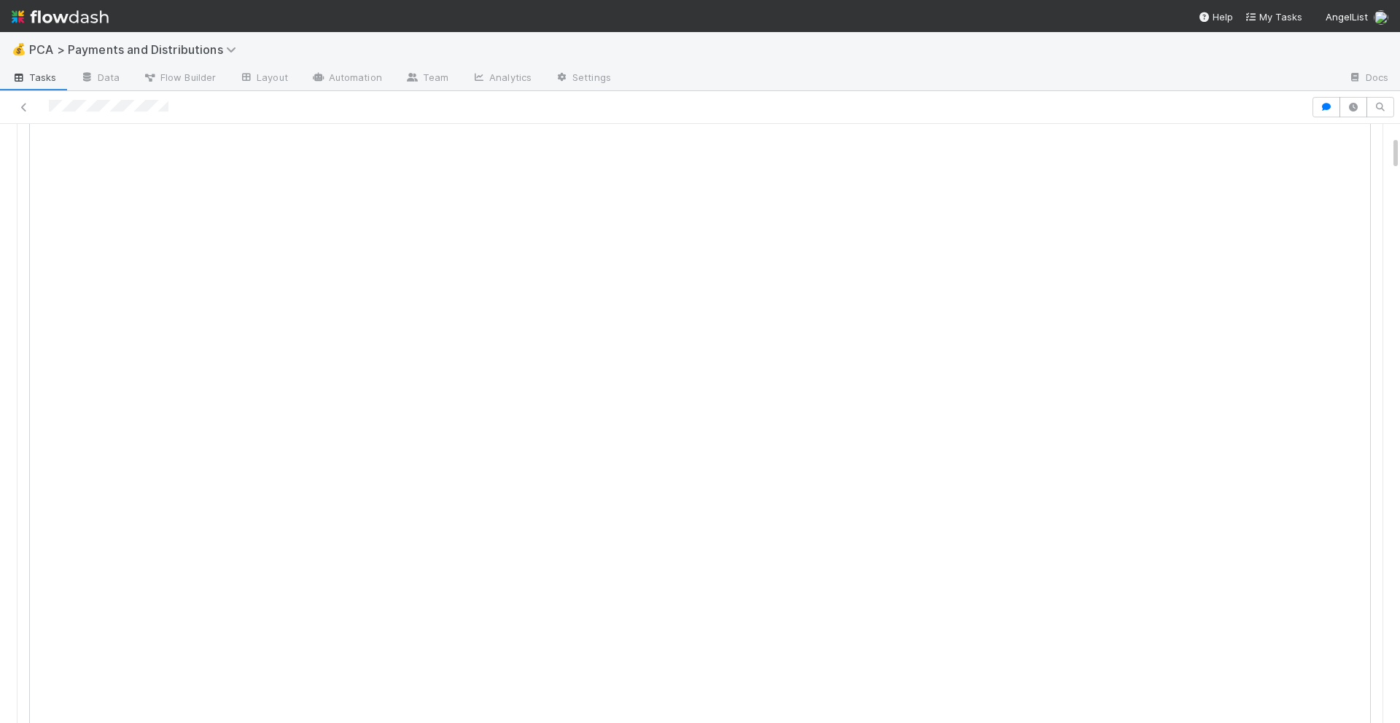
scroll to position [0, 0]
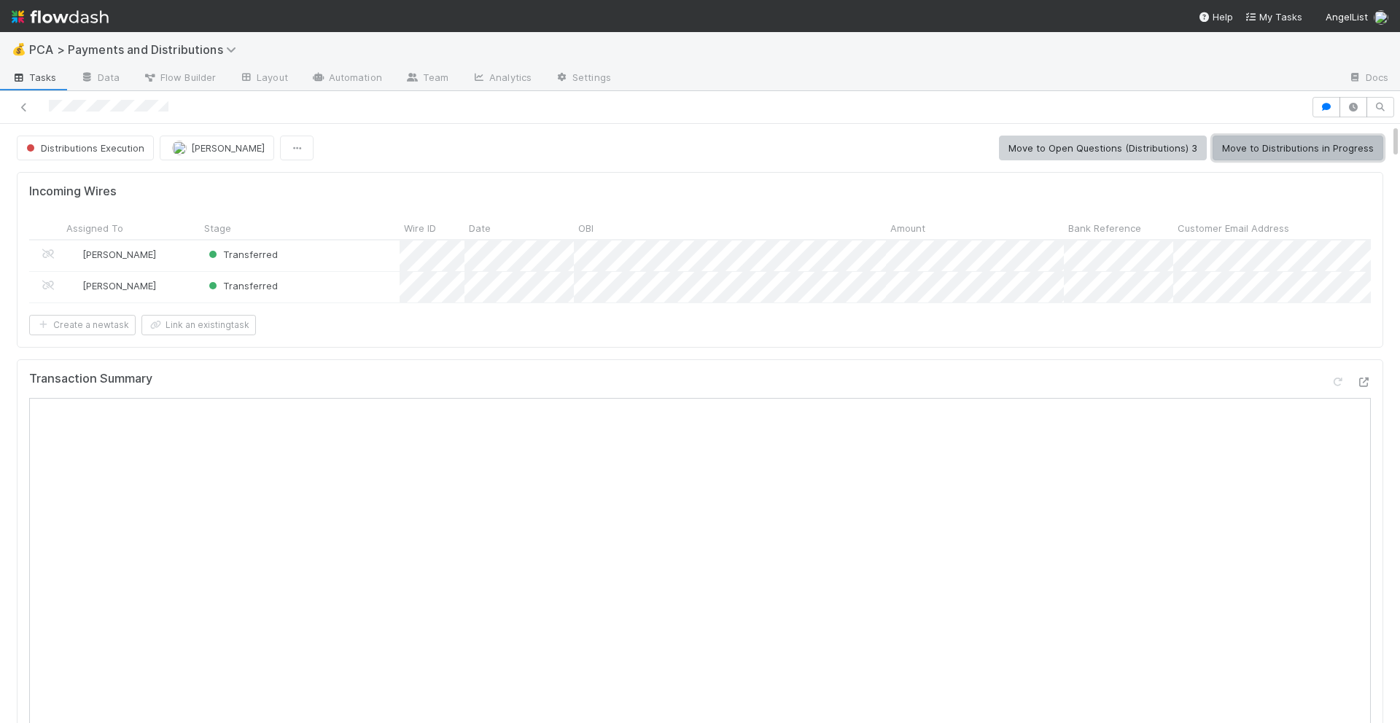
click at [1271, 149] on button "Move to Distributions in Progress" at bounding box center [1297, 148] width 171 height 25
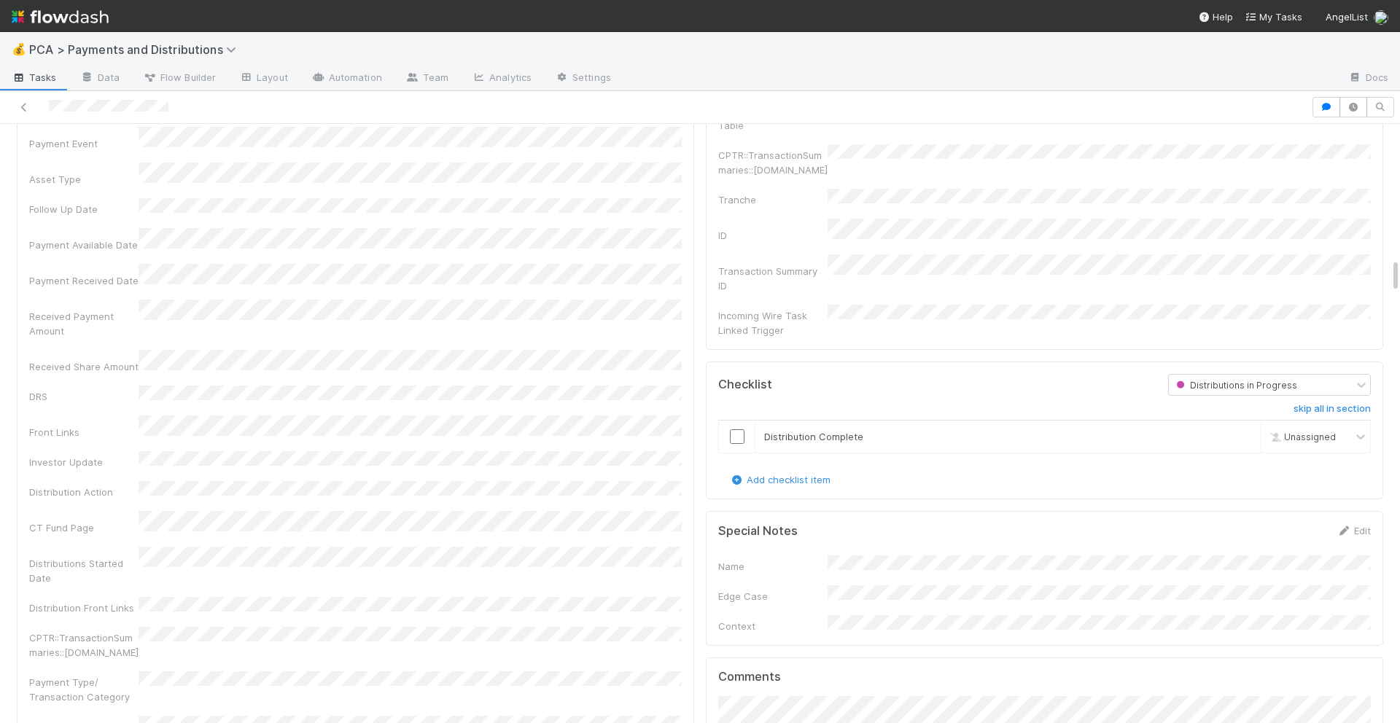
scroll to position [2409, 0]
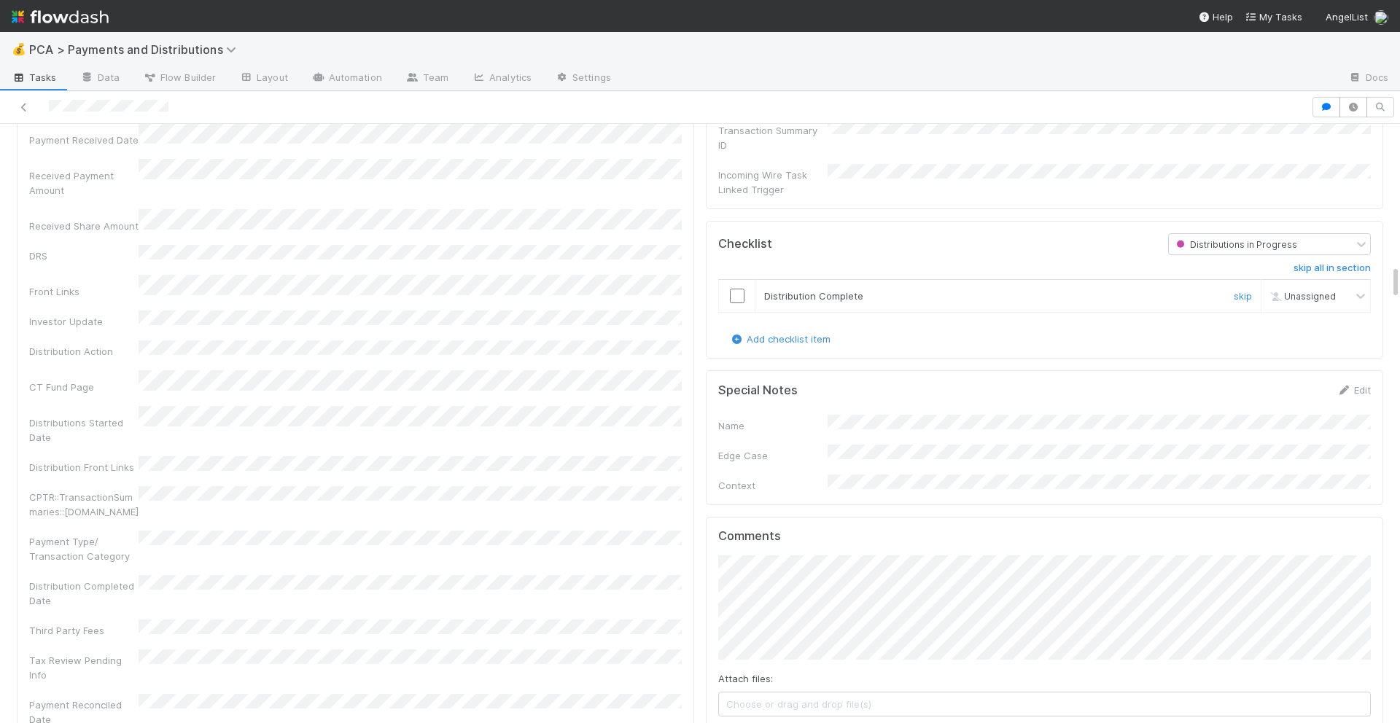
click at [736, 289] on input "checkbox" at bounding box center [737, 296] width 15 height 15
checkbox input "true"
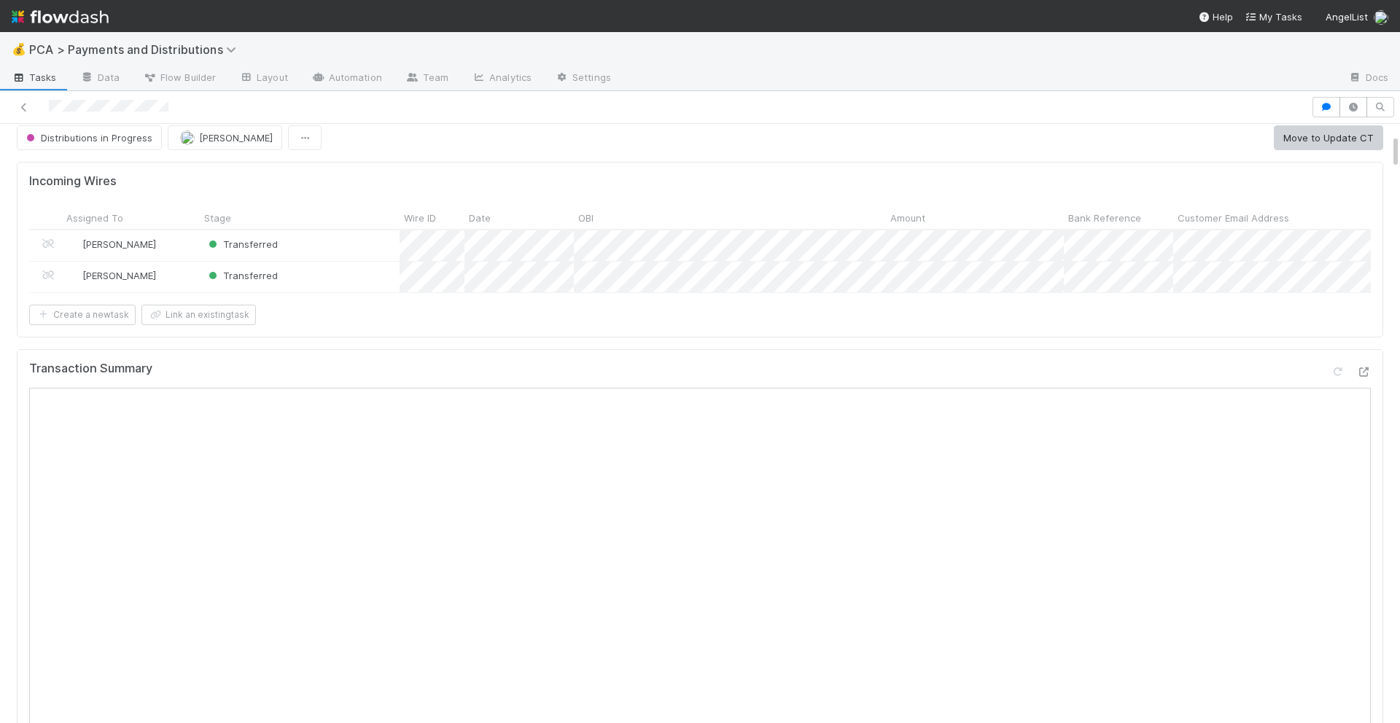
scroll to position [0, 0]
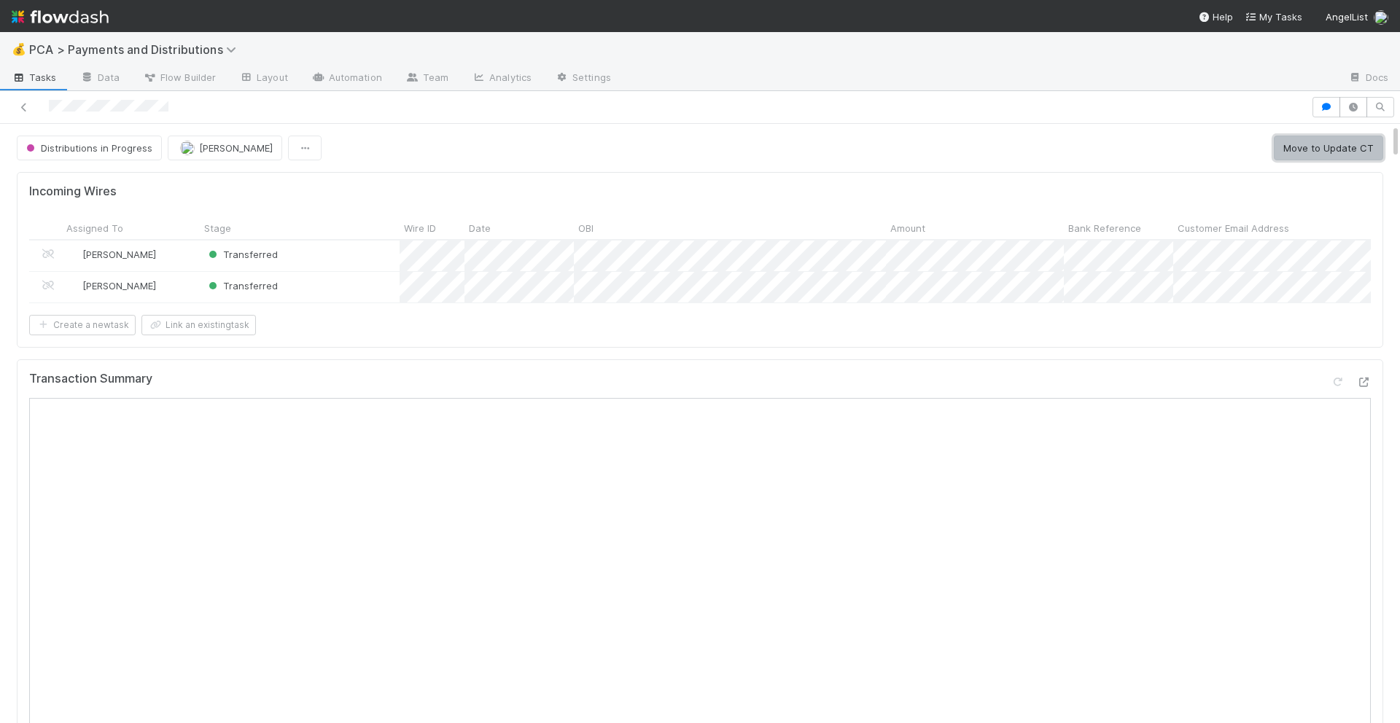
click at [1306, 149] on button "Move to Update CT" at bounding box center [1328, 148] width 109 height 25
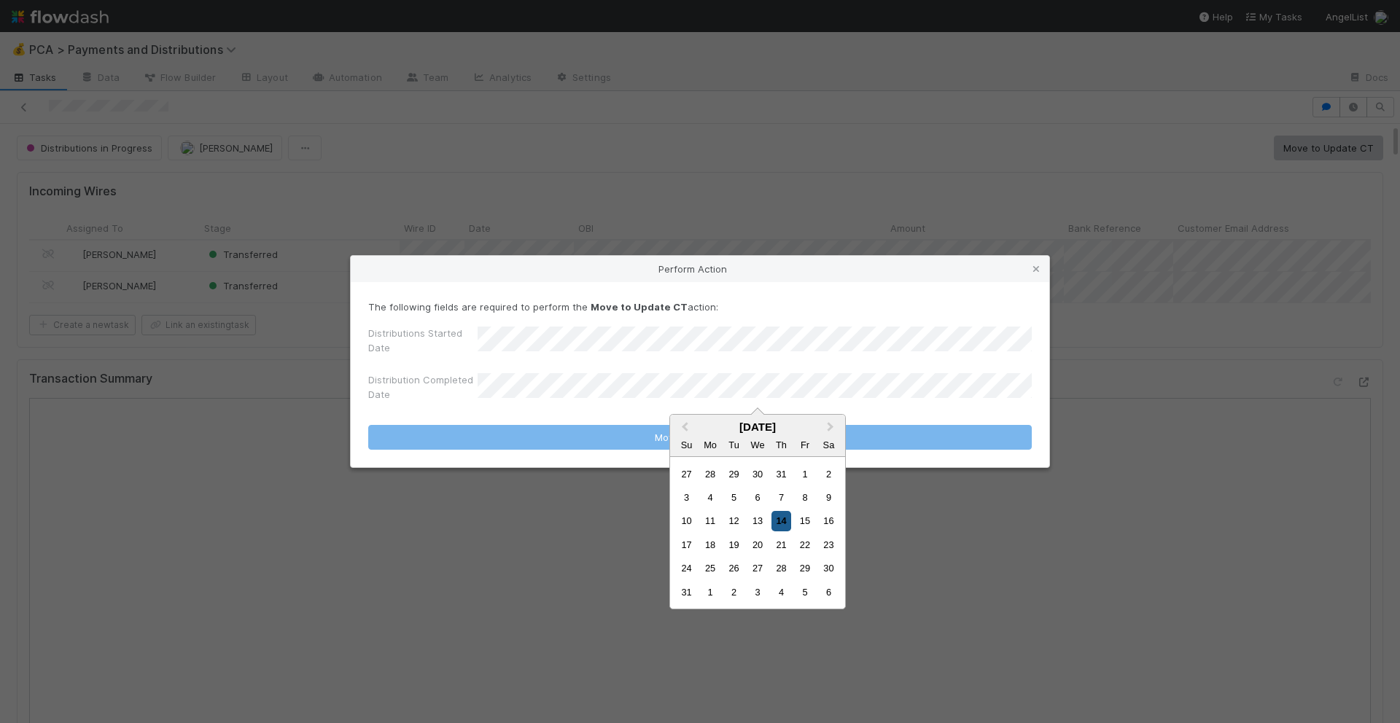
click at [779, 523] on div "14" at bounding box center [781, 521] width 20 height 20
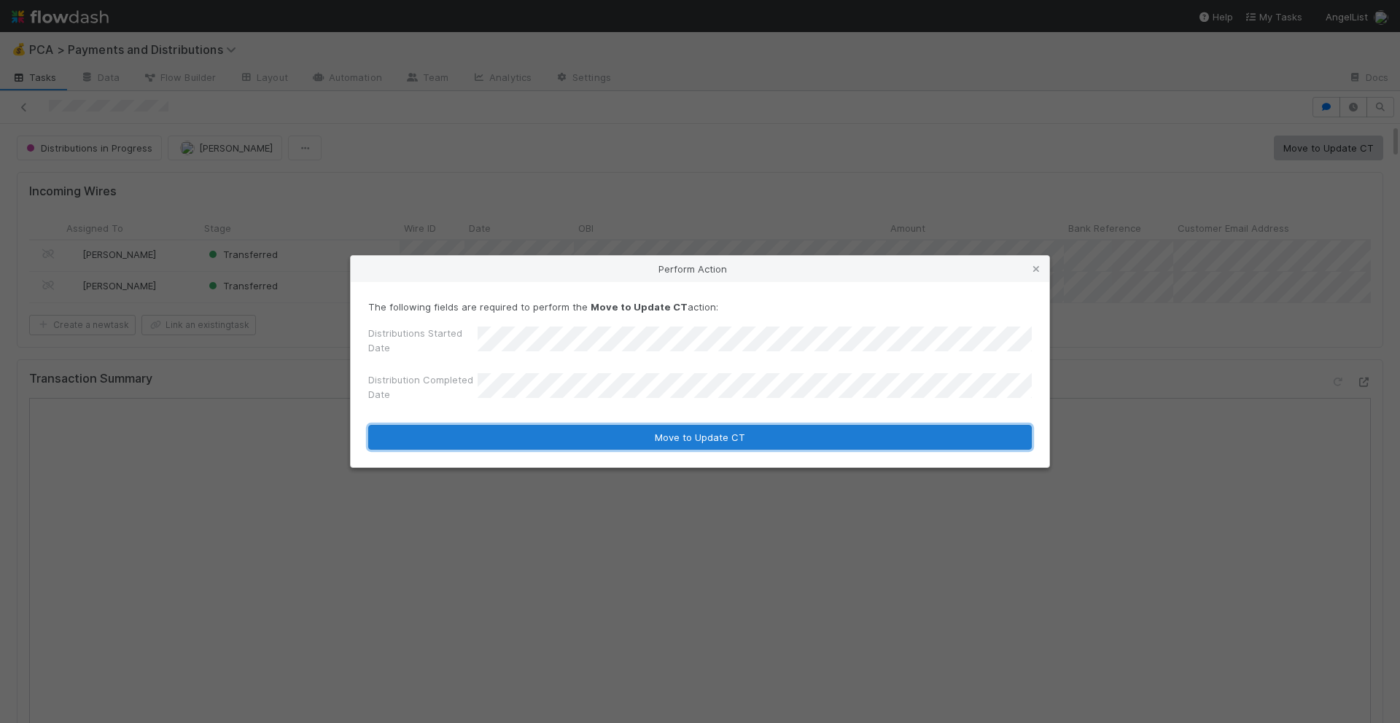
click at [725, 441] on button "Move to Update CT" at bounding box center [699, 437] width 663 height 25
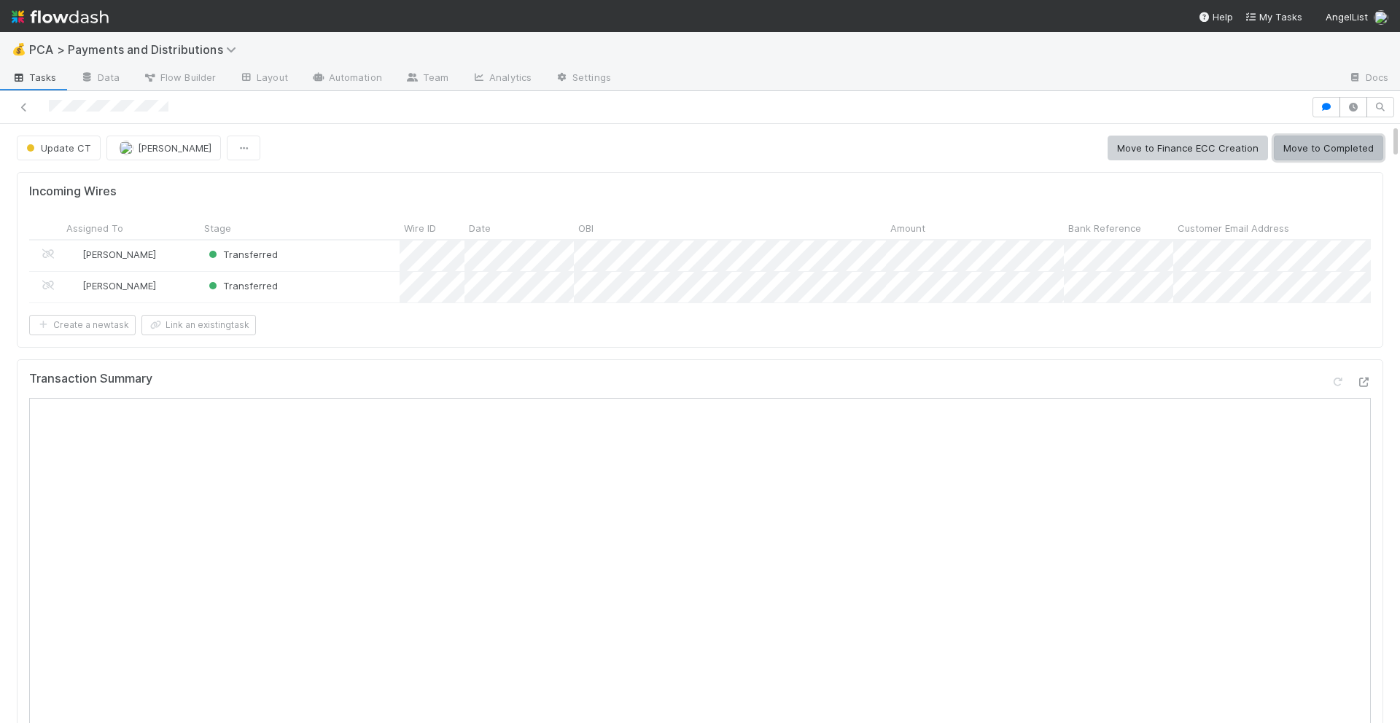
click at [1328, 140] on button "Move to Completed" at bounding box center [1328, 148] width 109 height 25
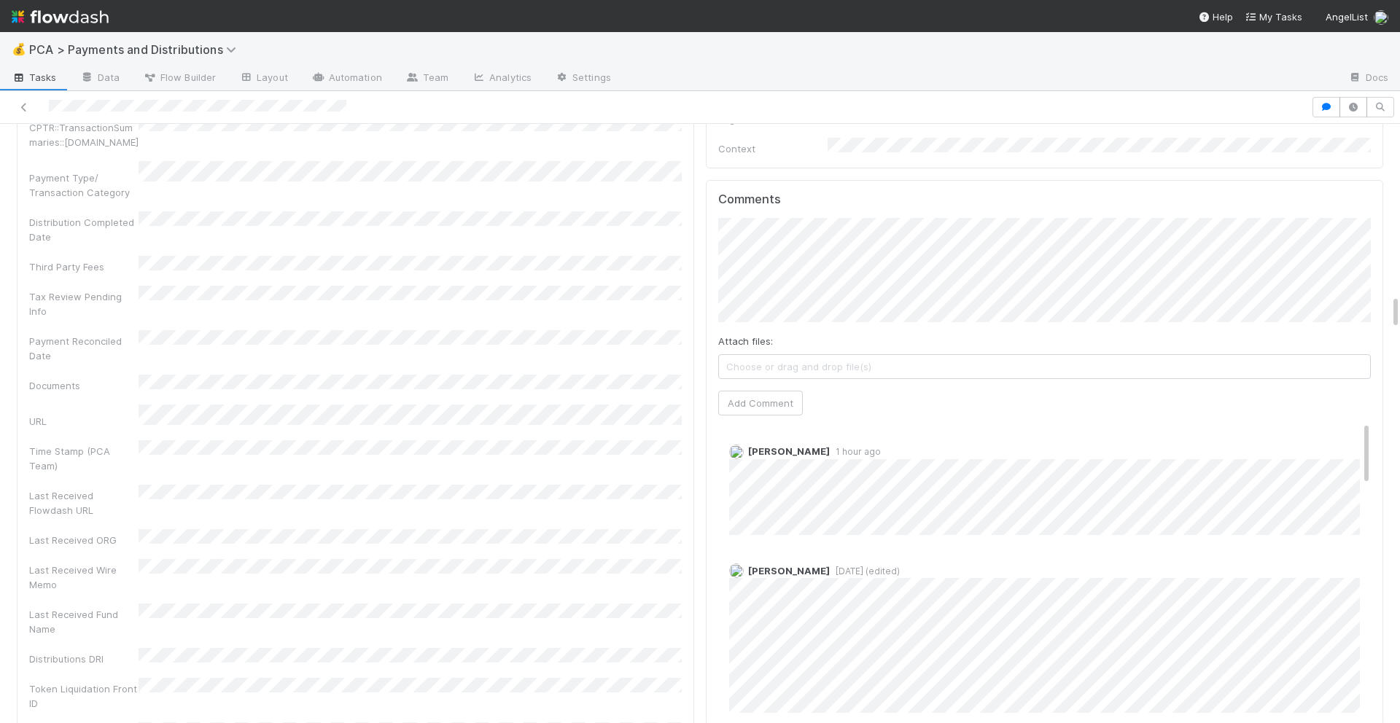
scroll to position [2929, 0]
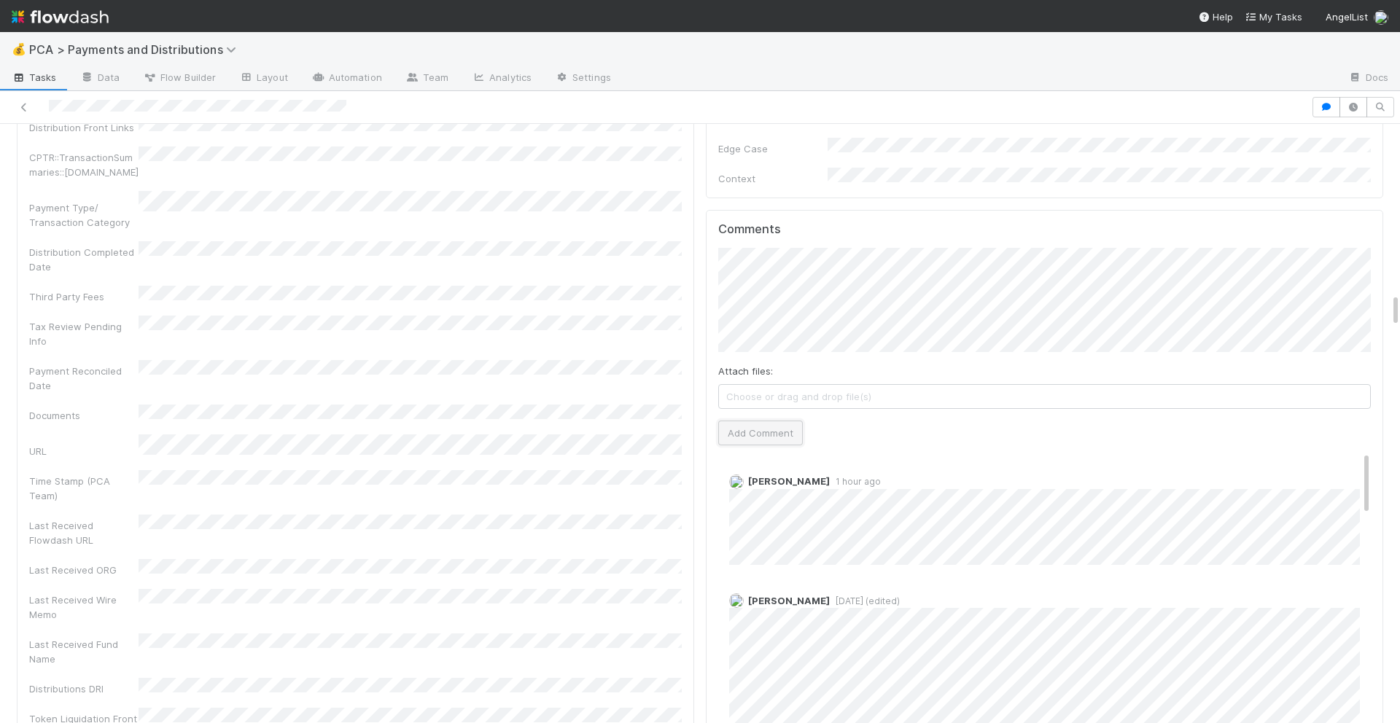
click at [746, 421] on button "Add Comment" at bounding box center [760, 433] width 85 height 25
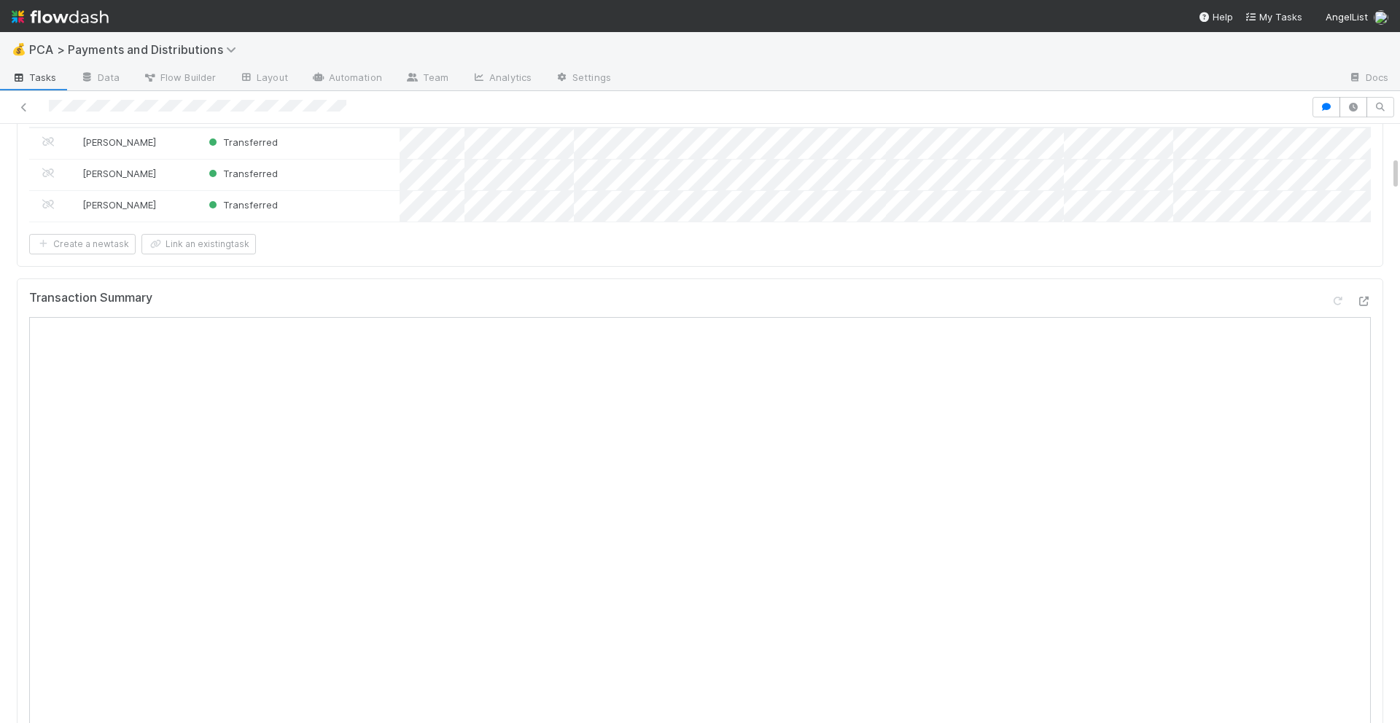
scroll to position [0, 0]
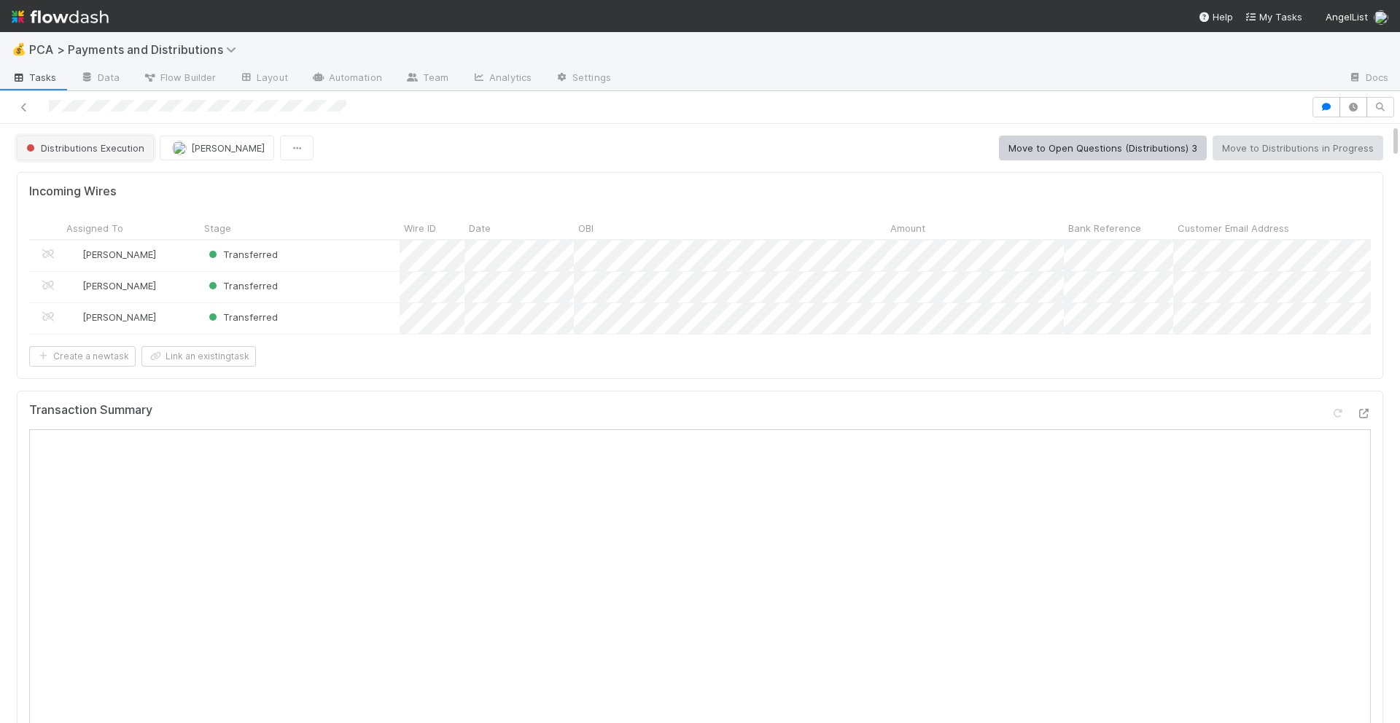
click at [70, 148] on span "Distributions Execution" at bounding box center [83, 148] width 121 height 12
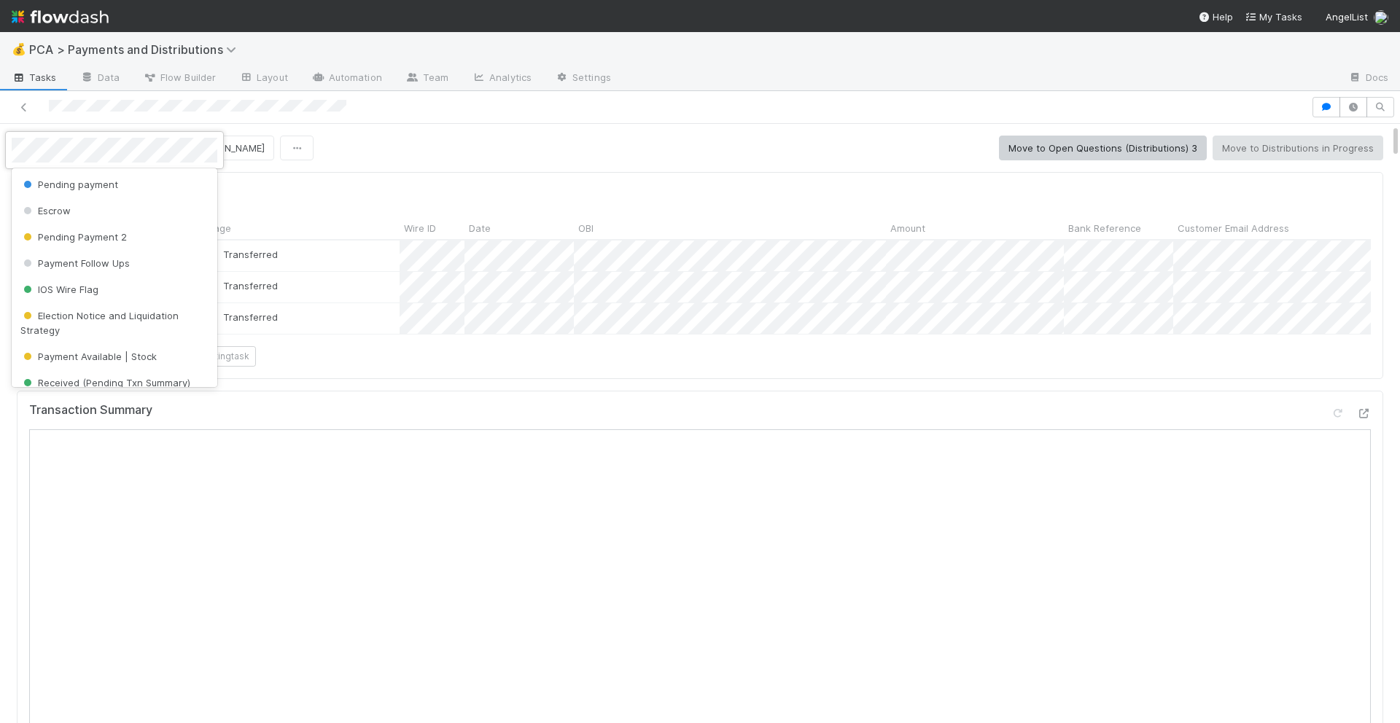
scroll to position [201, 0]
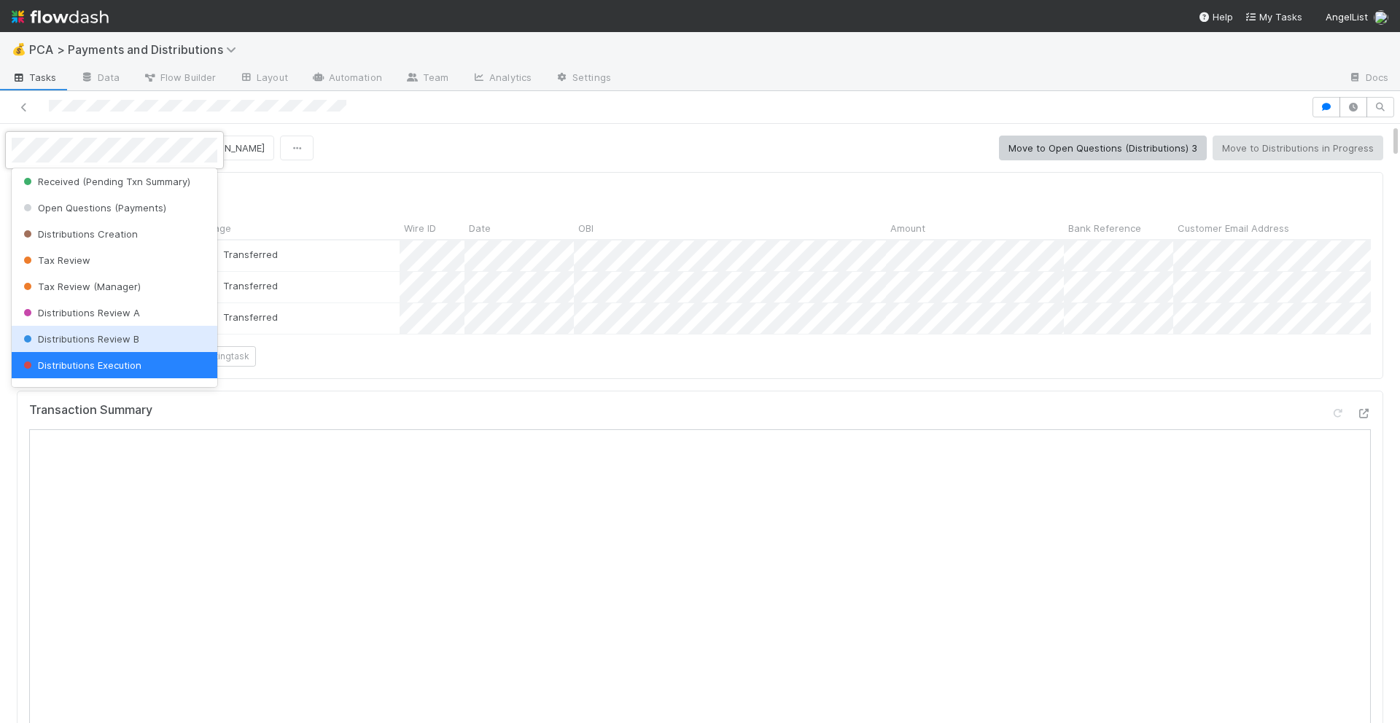
click at [82, 332] on div "Distributions Review B" at bounding box center [115, 339] width 206 height 26
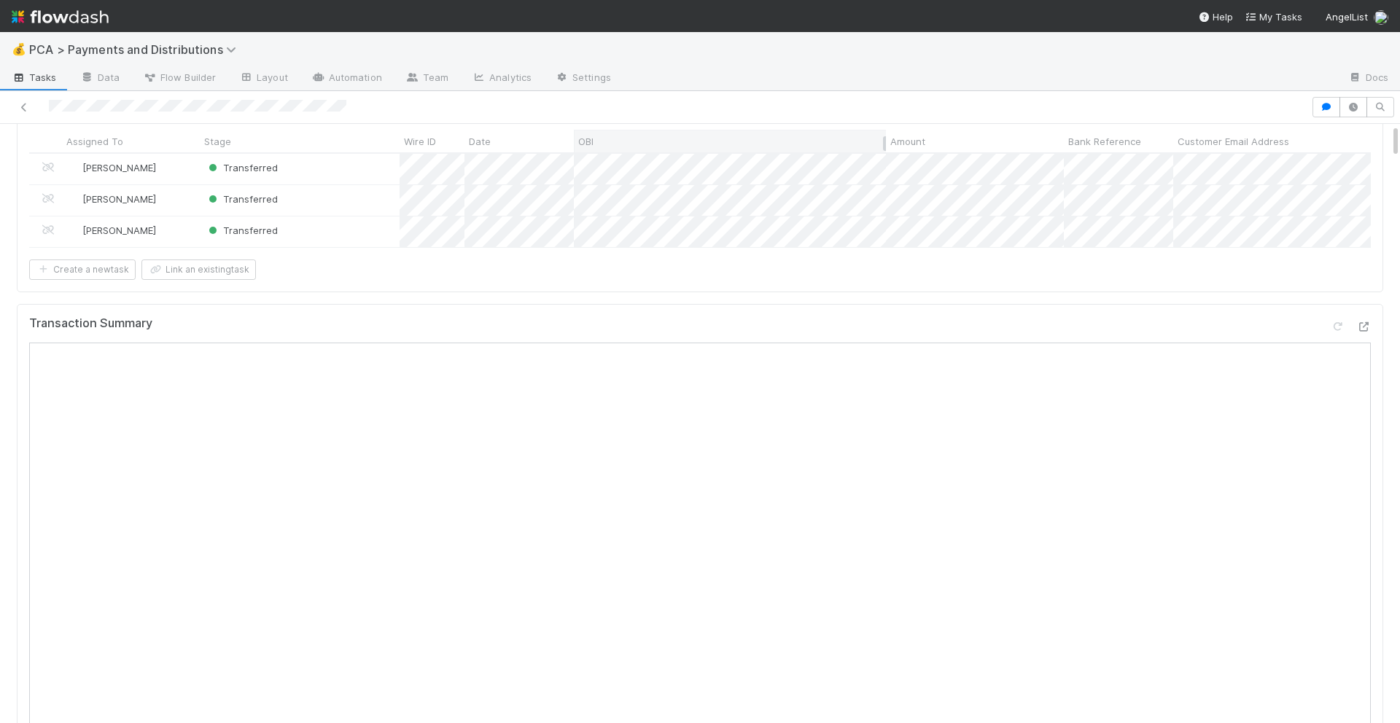
scroll to position [0, 0]
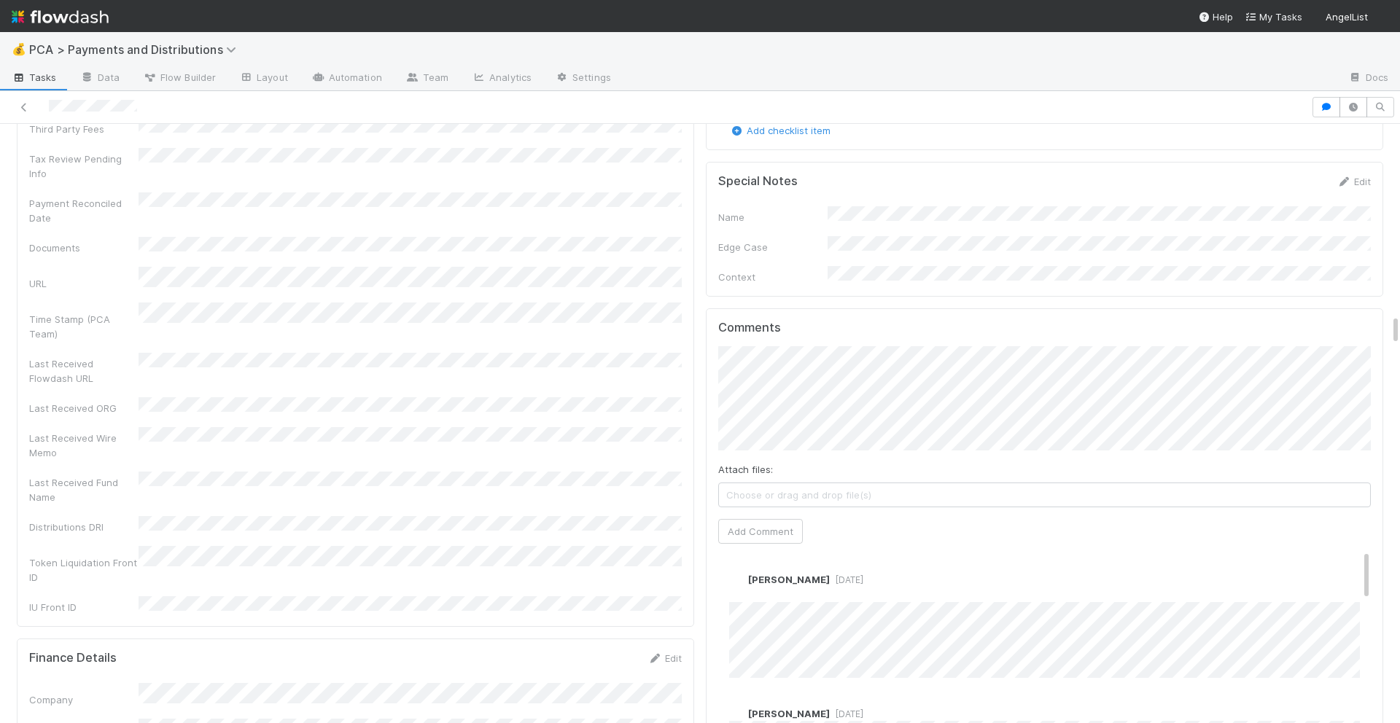
scroll to position [3669, 0]
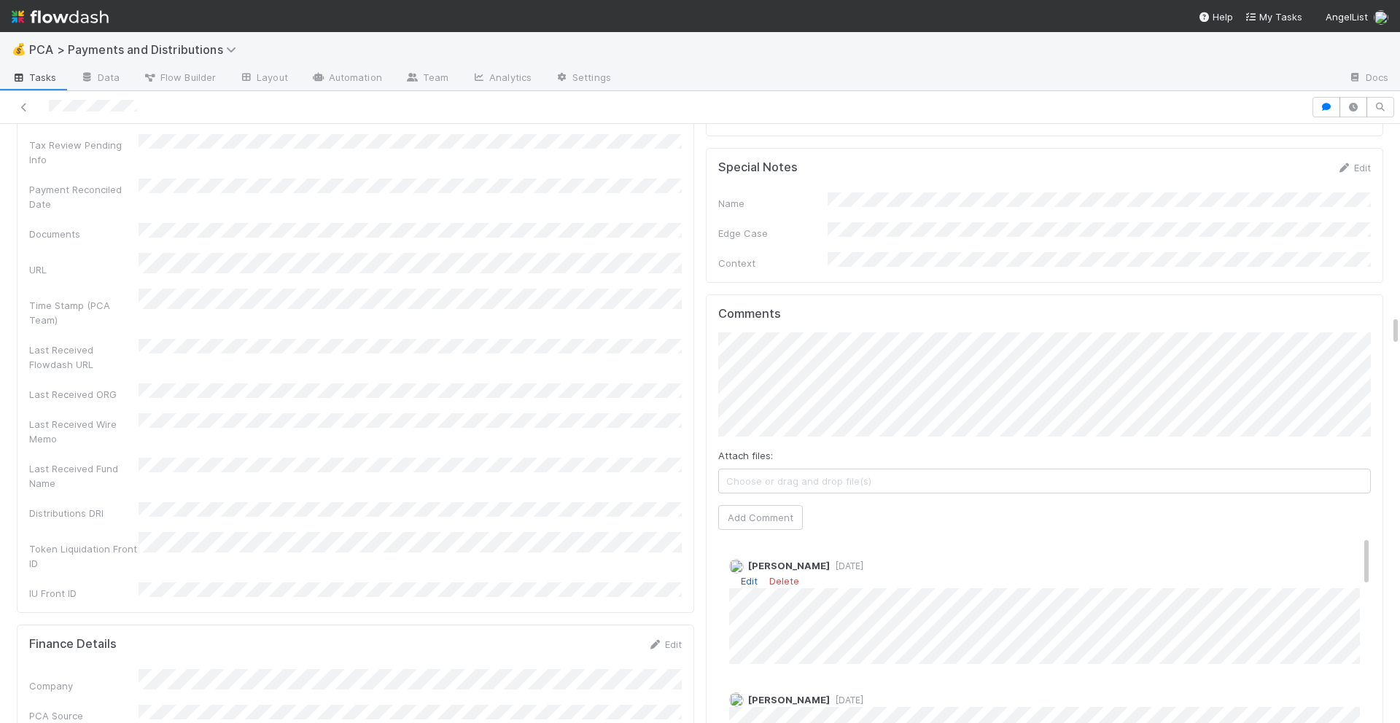
click at [749, 575] on link "Edit" at bounding box center [749, 581] width 17 height 12
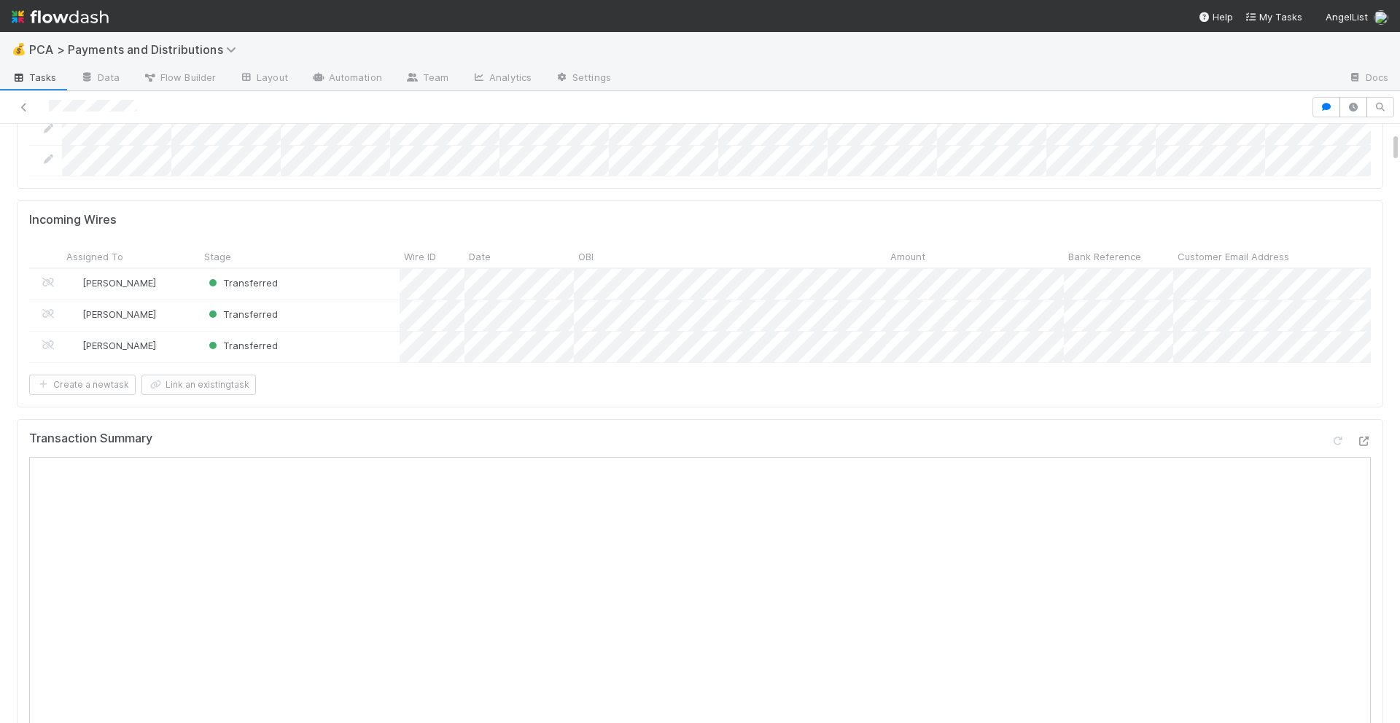
scroll to position [0, 0]
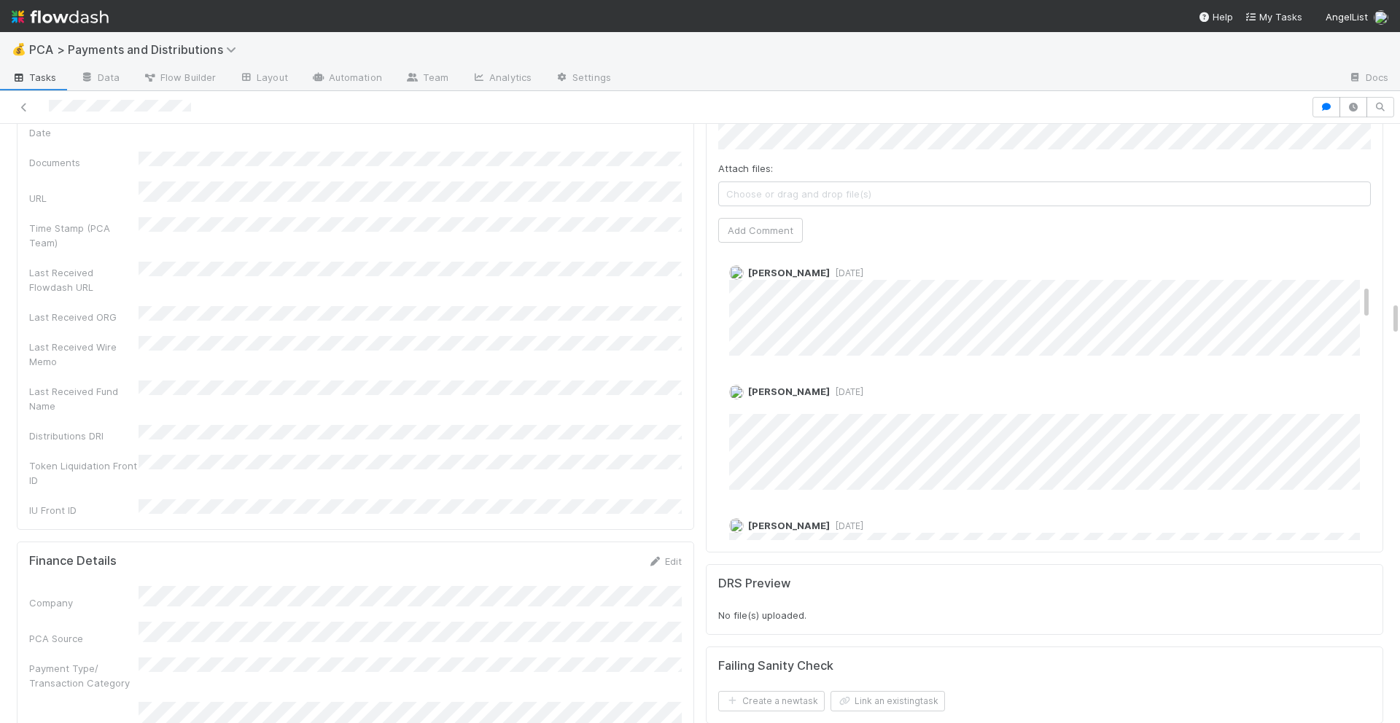
scroll to position [268, 0]
click at [749, 407] on link "Edit" at bounding box center [749, 413] width 17 height 12
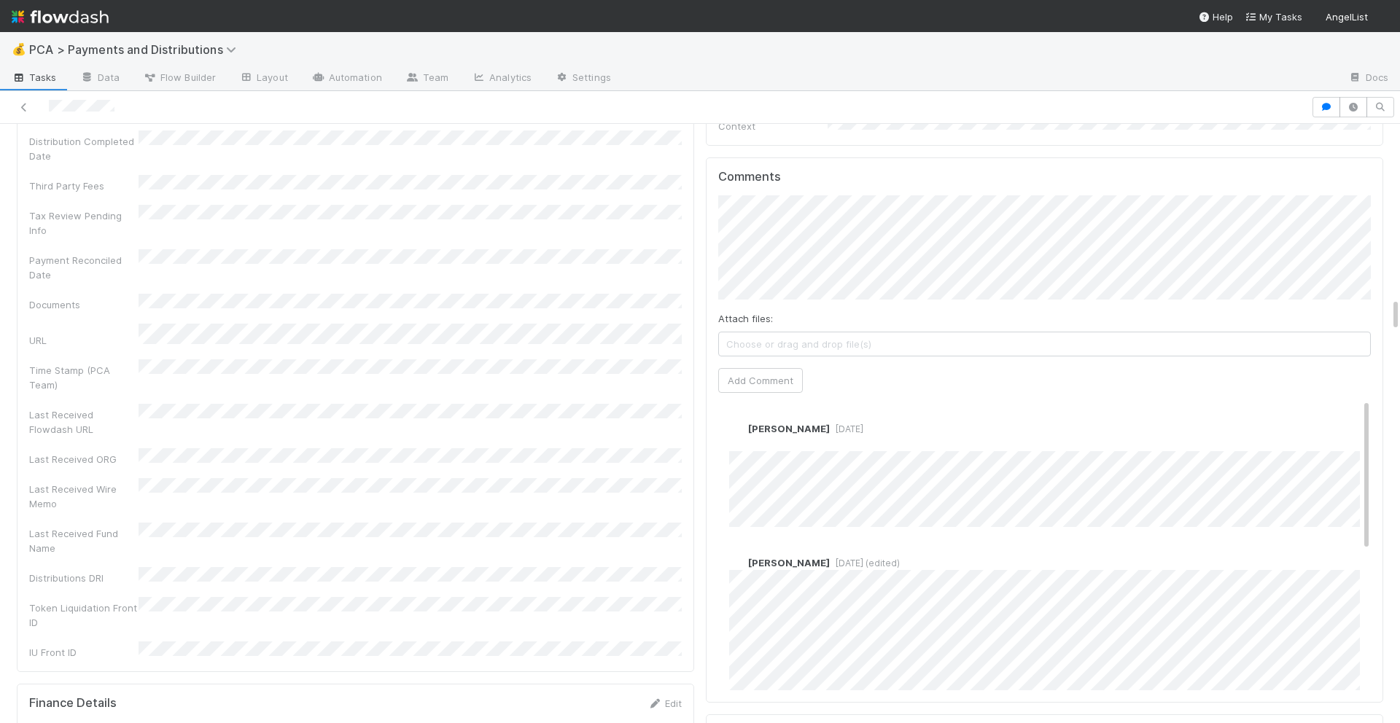
scroll to position [3042, 0]
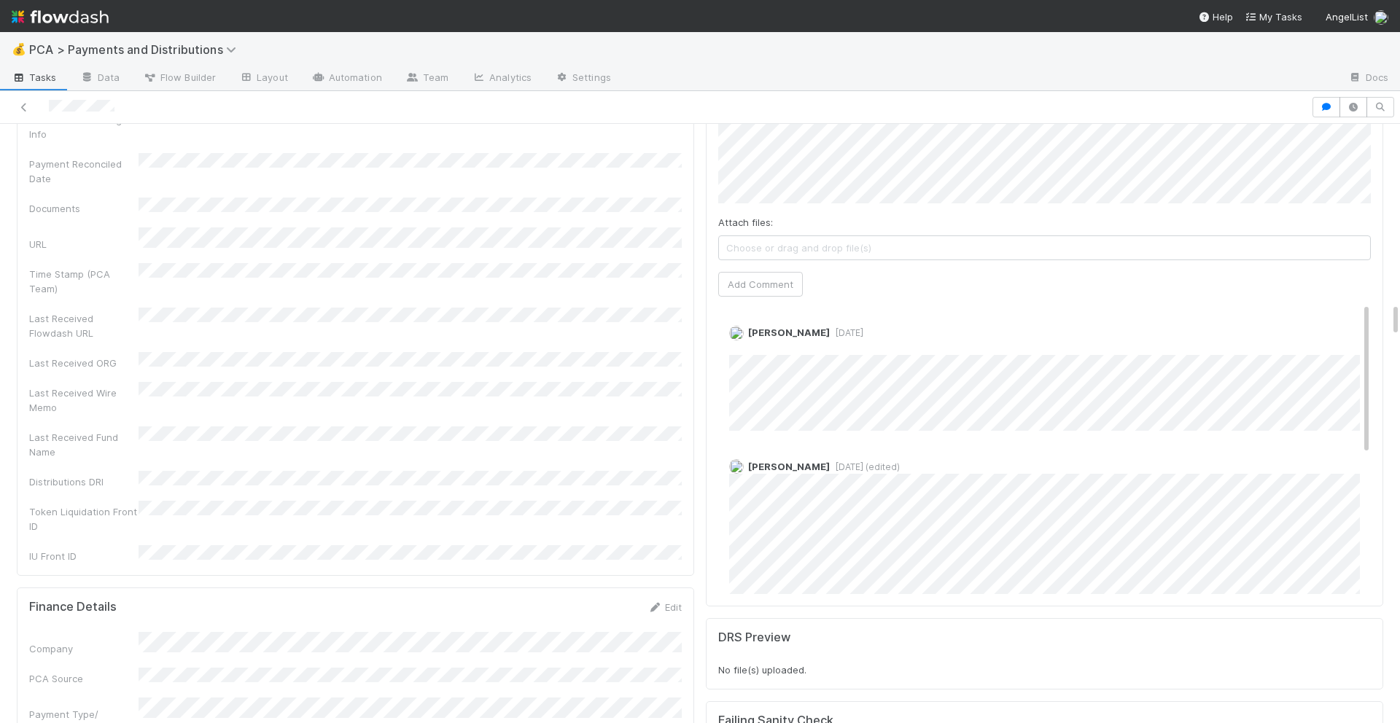
scroll to position [3107, 0]
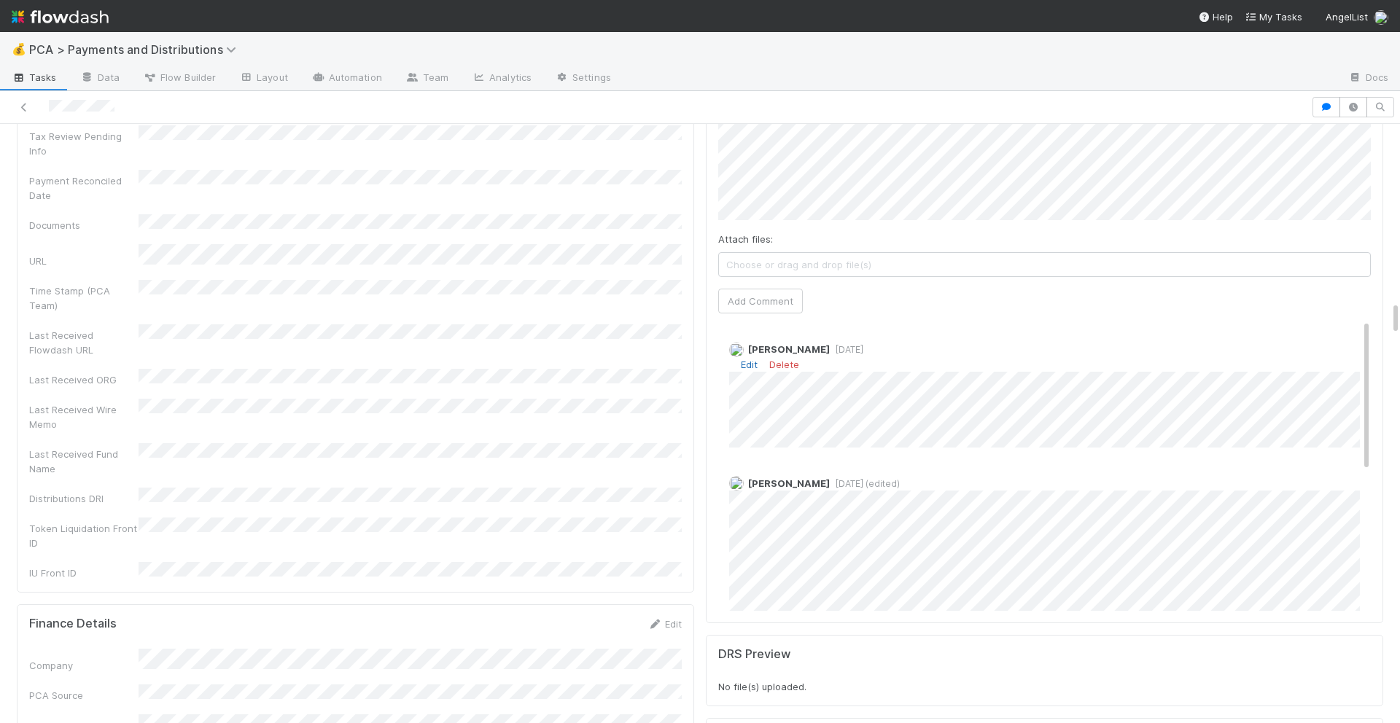
click at [749, 359] on link "Edit" at bounding box center [749, 365] width 17 height 12
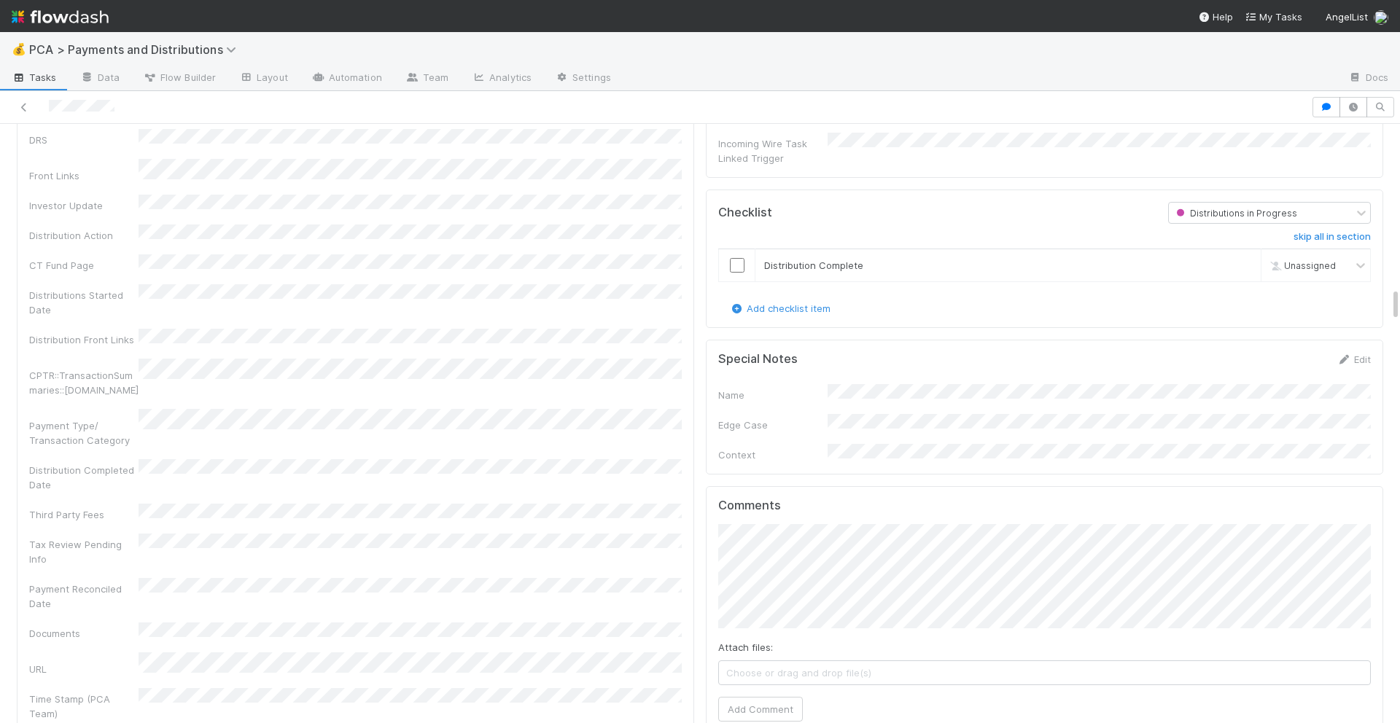
scroll to position [2564, 0]
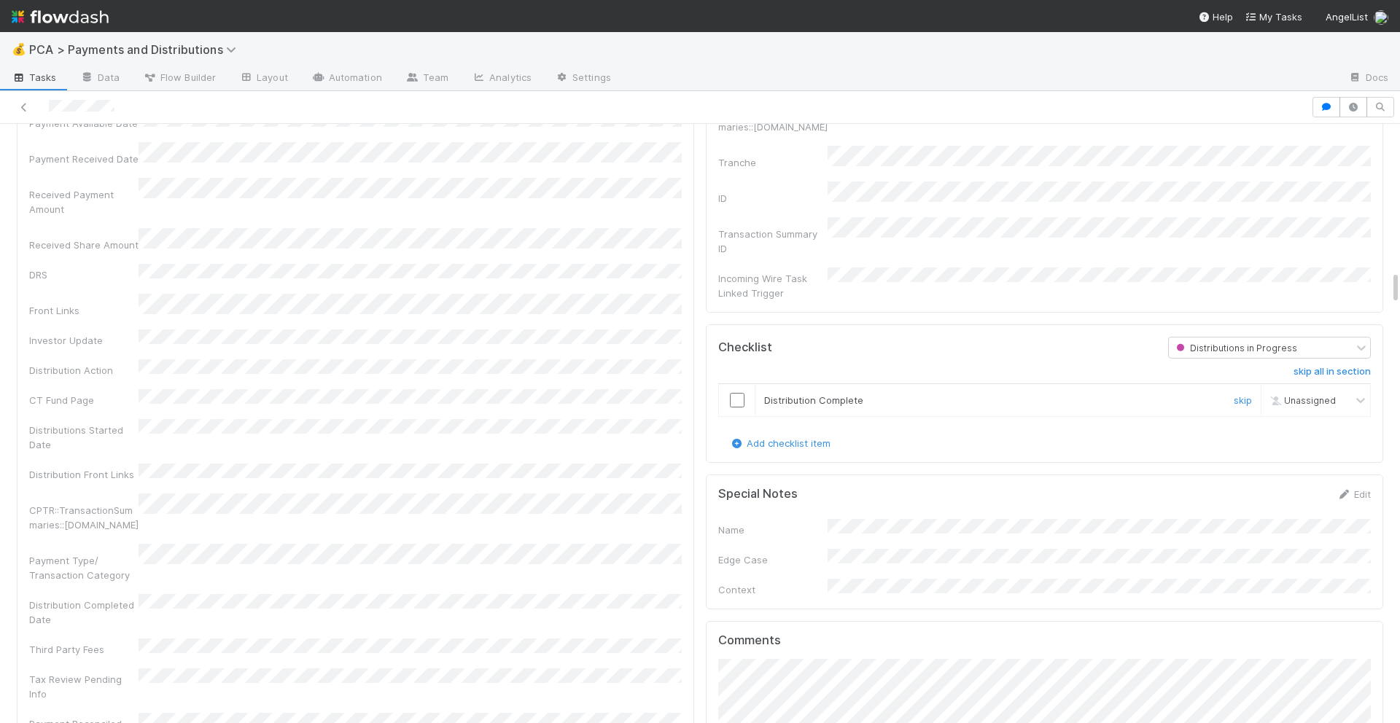
click at [735, 393] on input "checkbox" at bounding box center [737, 400] width 15 height 15
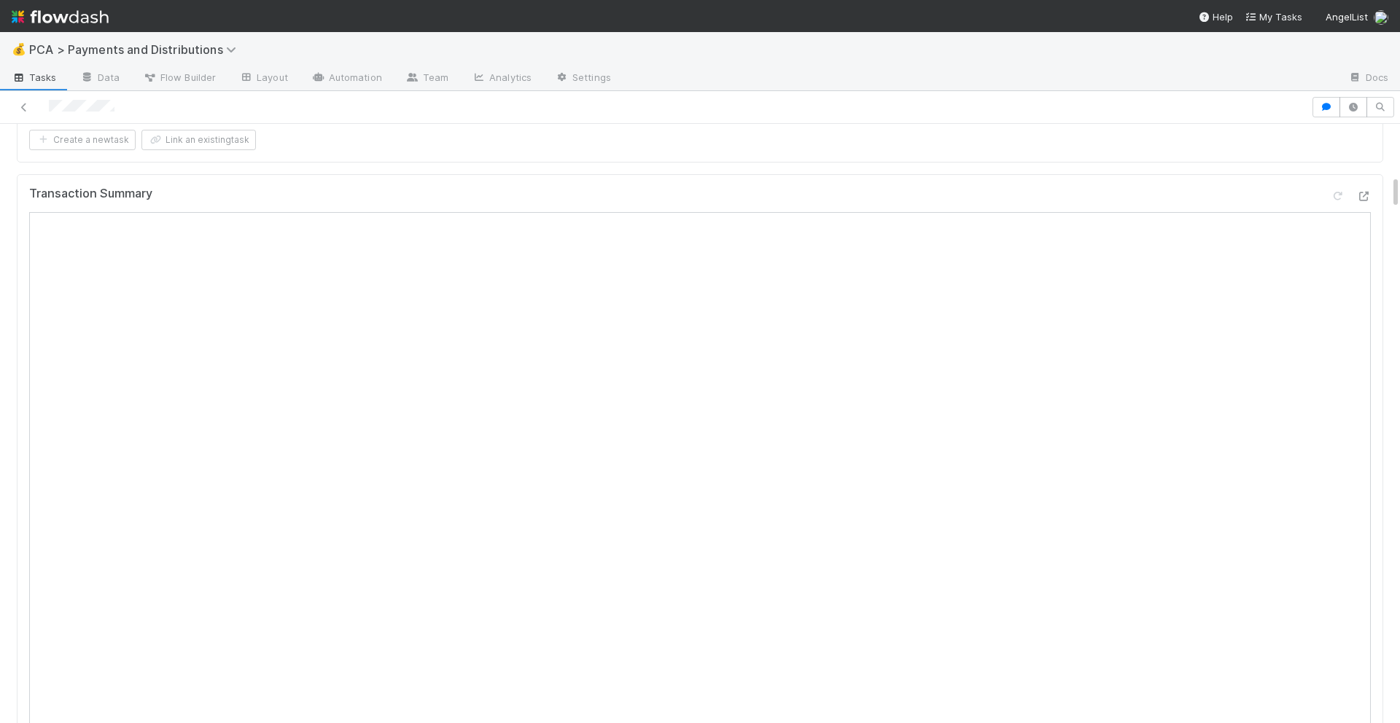
scroll to position [0, 0]
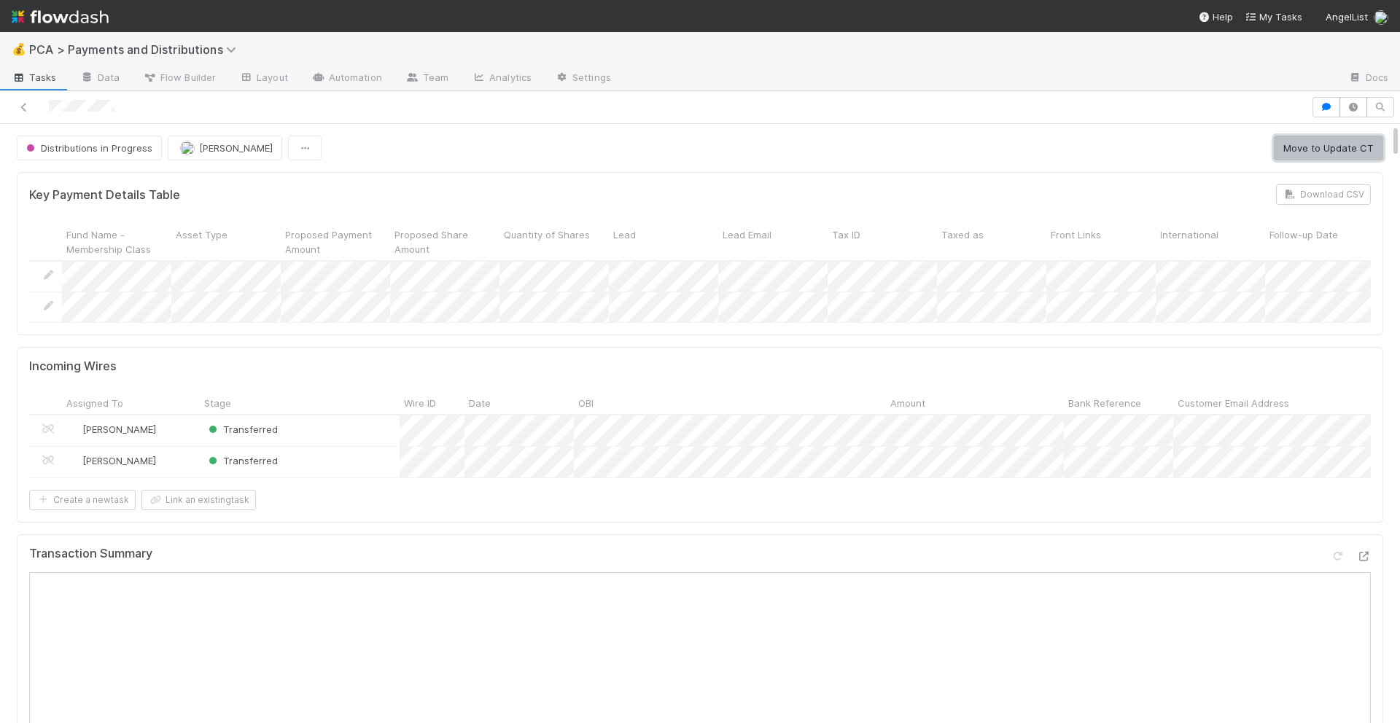
click at [1292, 152] on button "Move to Update CT" at bounding box center [1328, 148] width 109 height 25
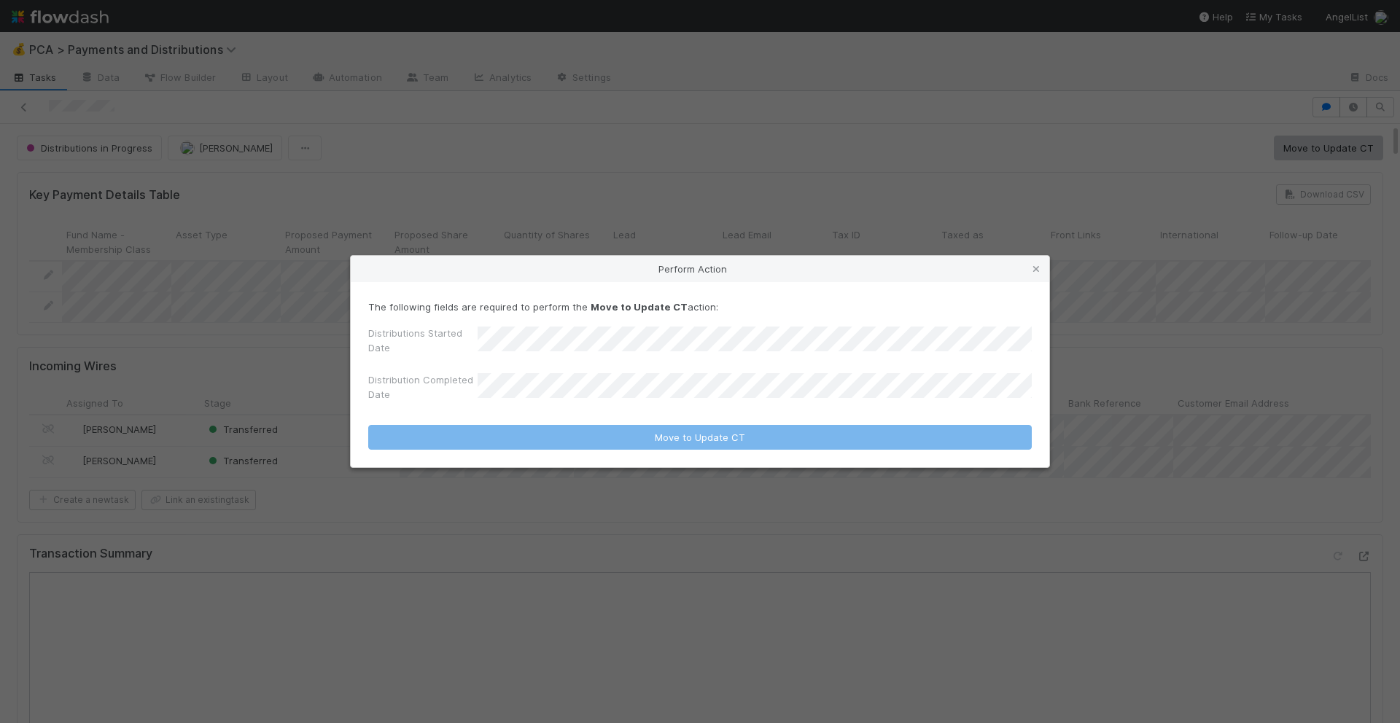
click at [672, 234] on div "Perform Action The following fields are required to perform the Move to Update …" at bounding box center [700, 361] width 1400 height 723
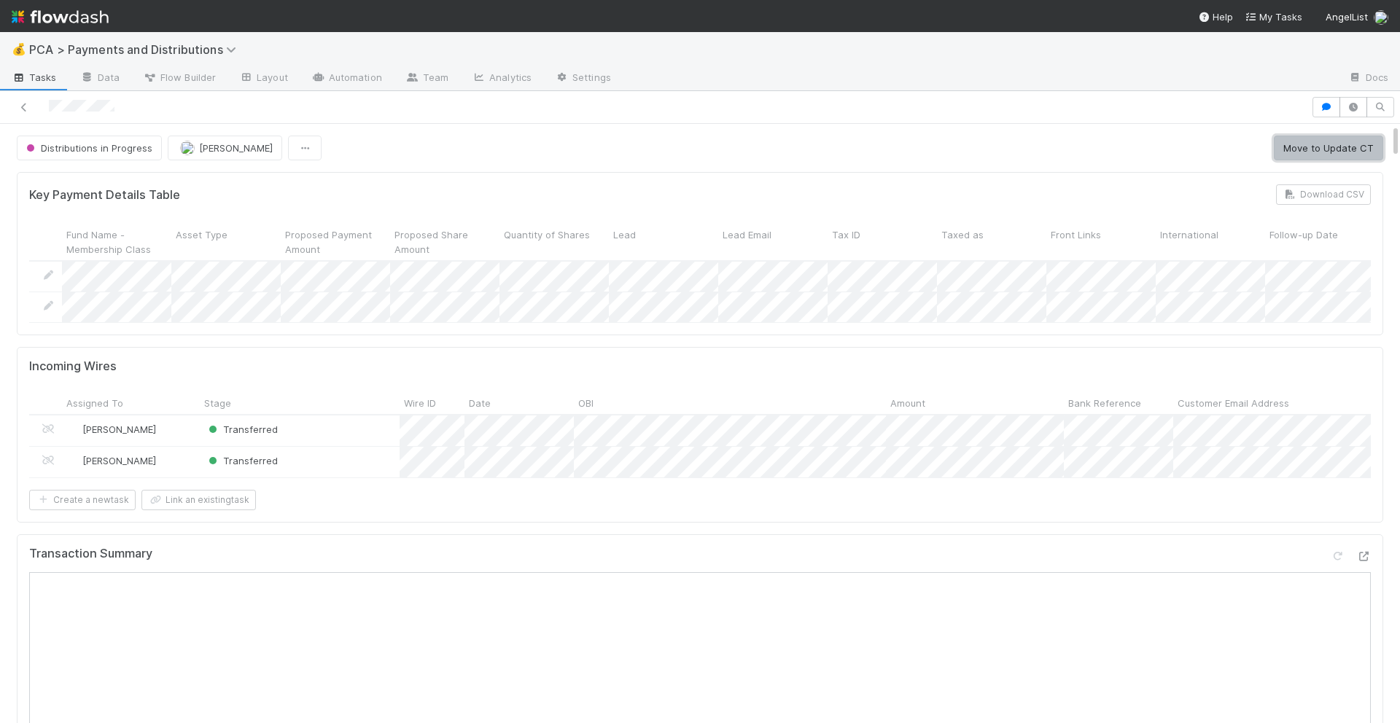
click at [1312, 155] on button "Move to Update CT" at bounding box center [1328, 148] width 109 height 25
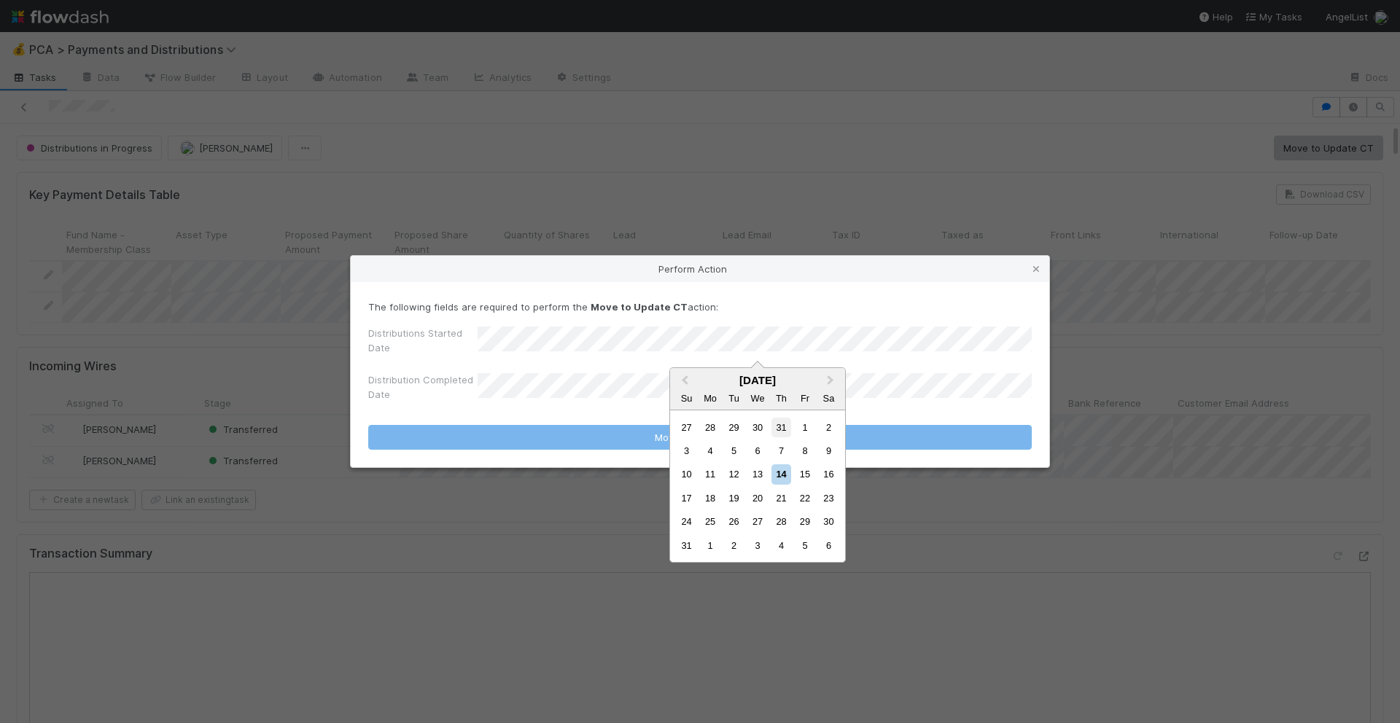
click at [779, 431] on div "31" at bounding box center [781, 428] width 20 height 20
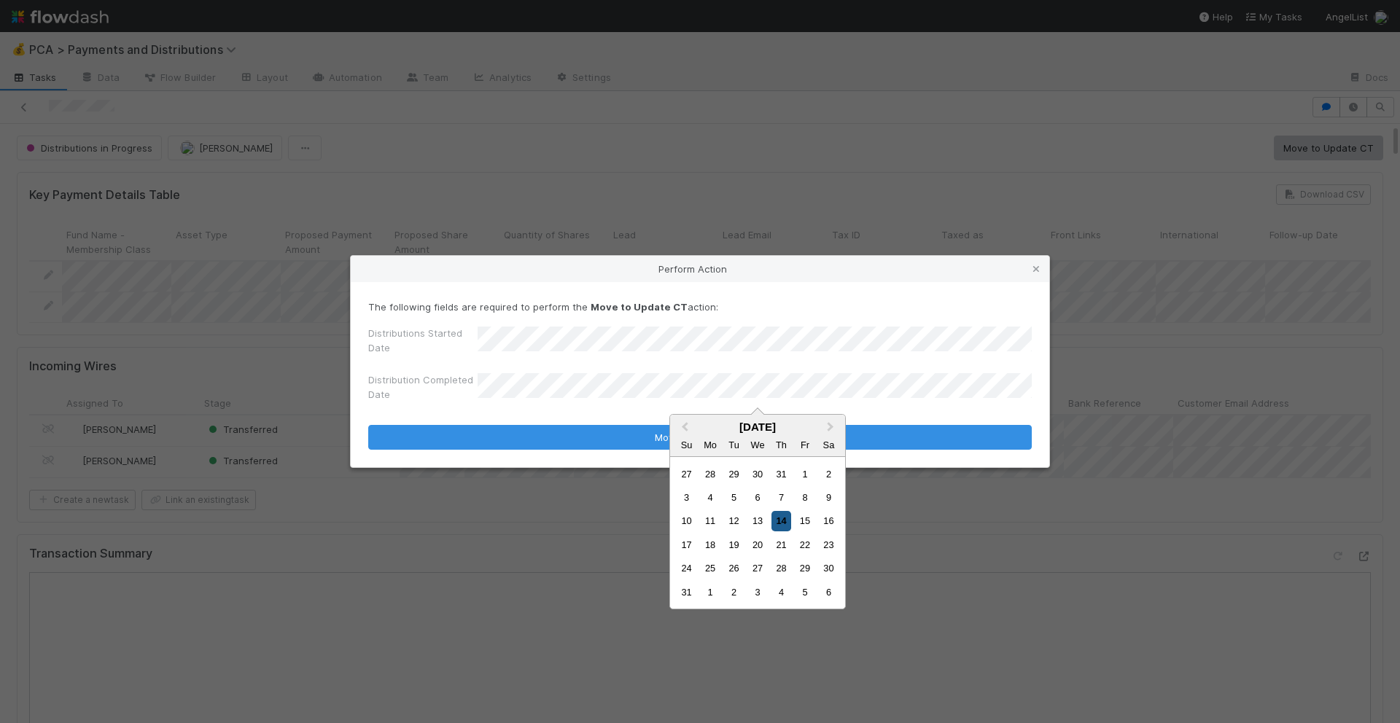
click at [775, 515] on div "14" at bounding box center [781, 521] width 20 height 20
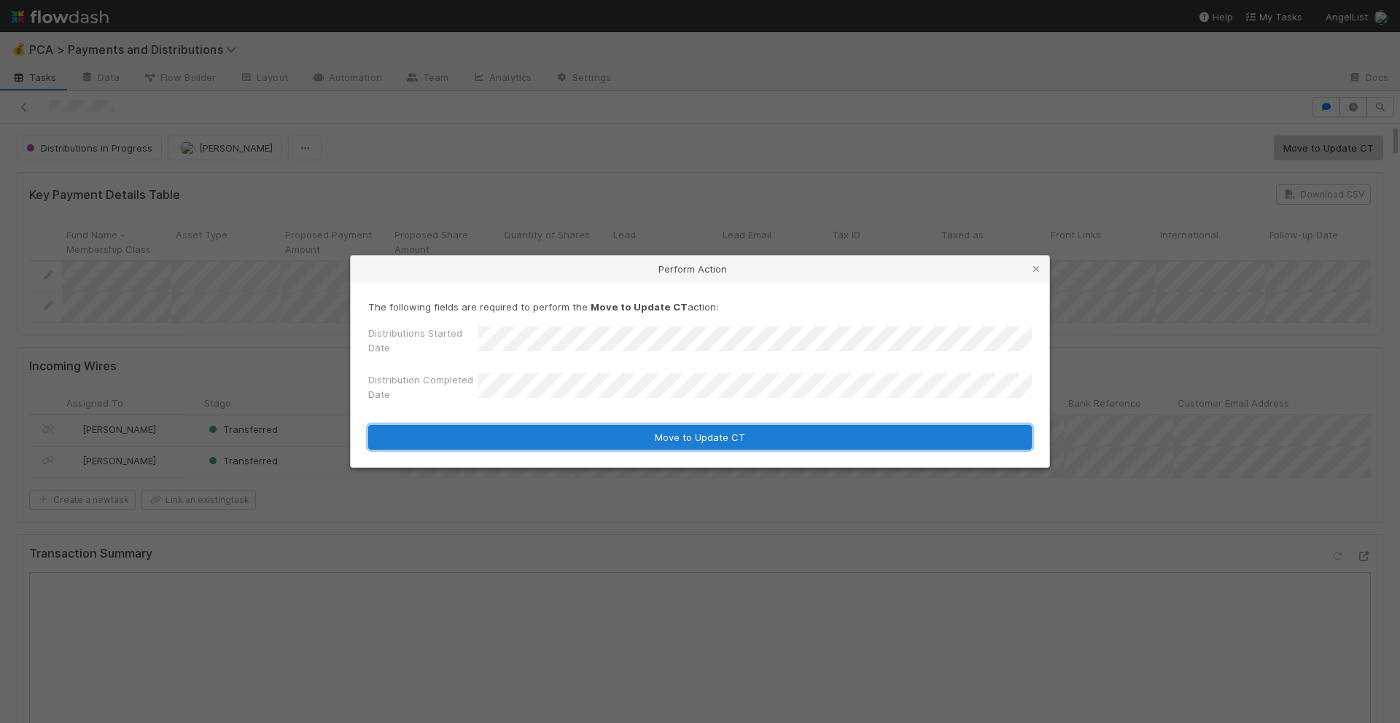
click at [735, 444] on button "Move to Update CT" at bounding box center [699, 437] width 663 height 25
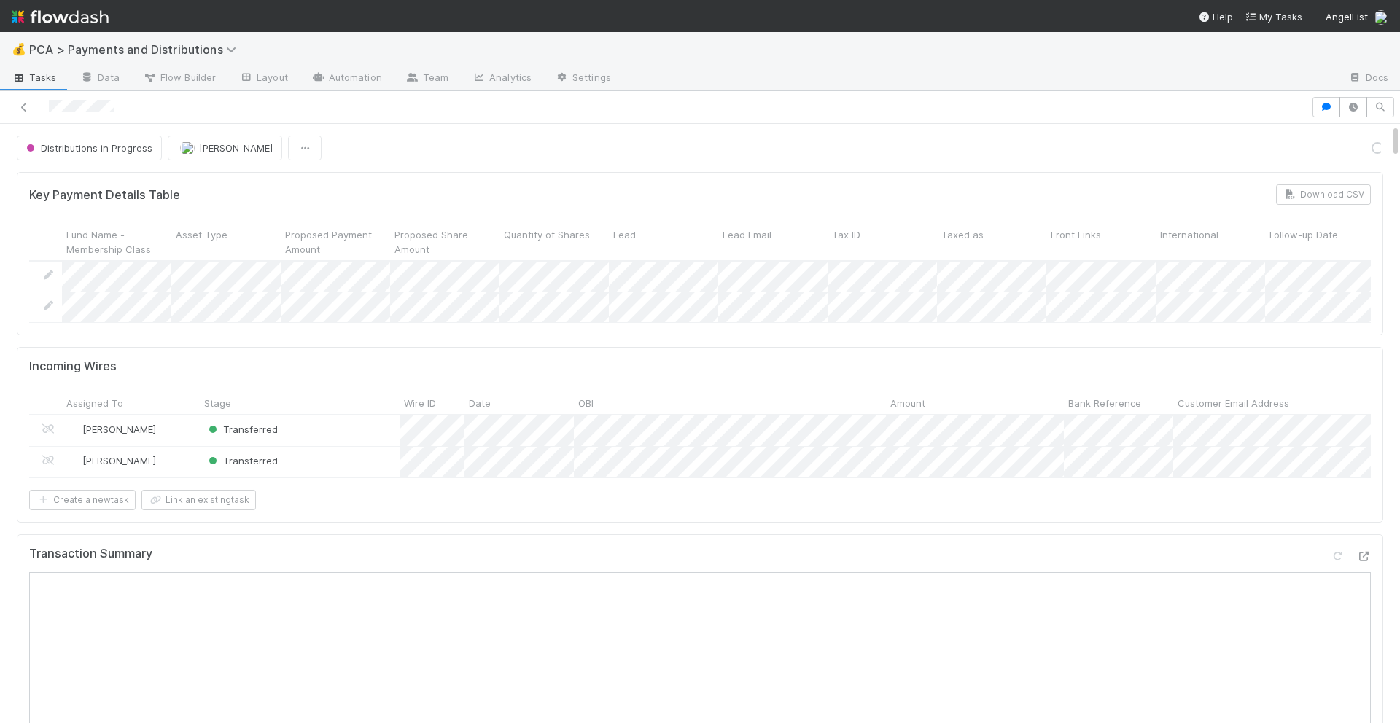
scroll to position [1349, 0]
click at [1321, 149] on button "Move to Completed" at bounding box center [1328, 148] width 109 height 25
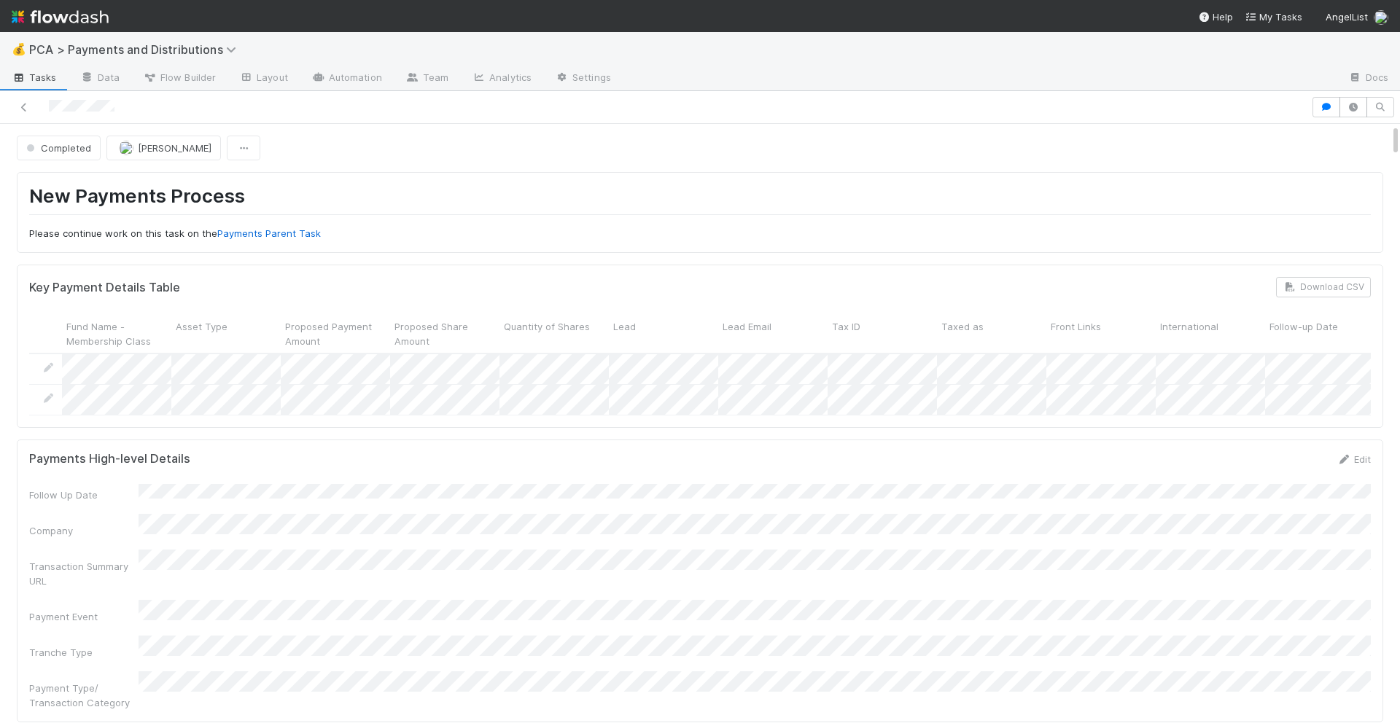
scroll to position [1281, 0]
